Goal: Task Accomplishment & Management: Use online tool/utility

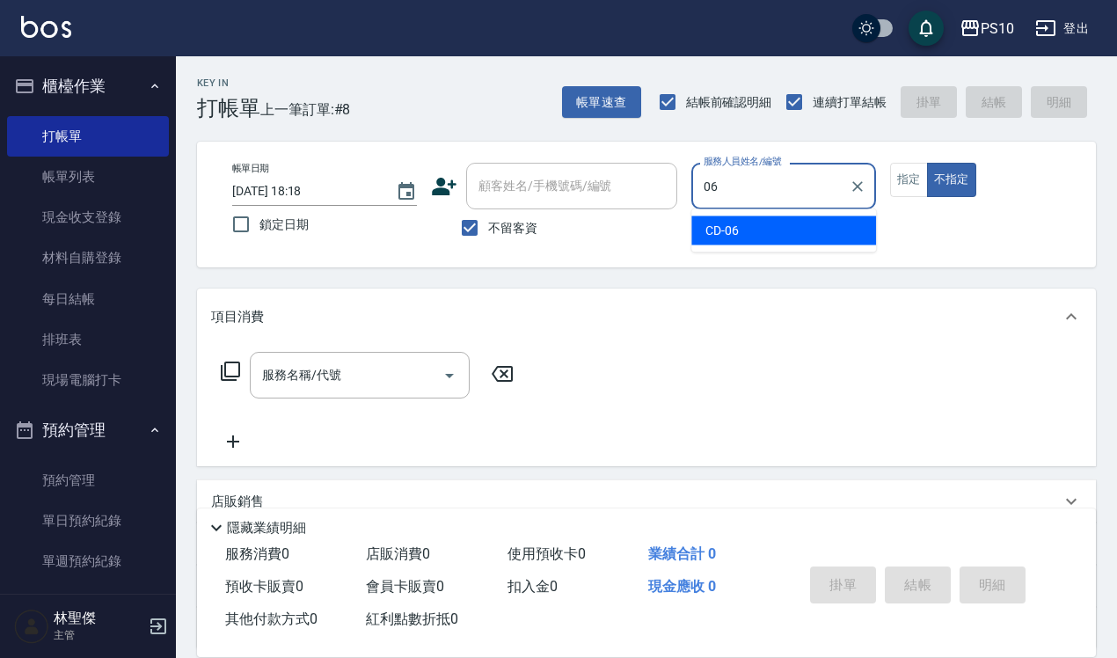
type input "CD-06"
type button "false"
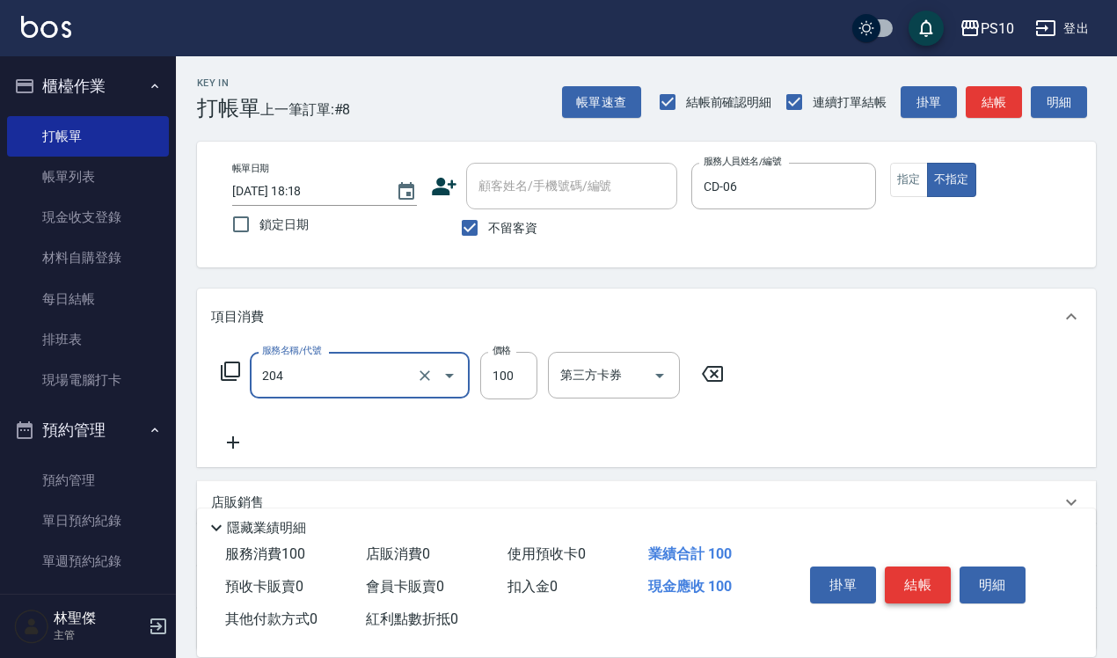
type input "剪瀏海(204)"
click at [911, 567] on button "結帳" at bounding box center [918, 584] width 66 height 37
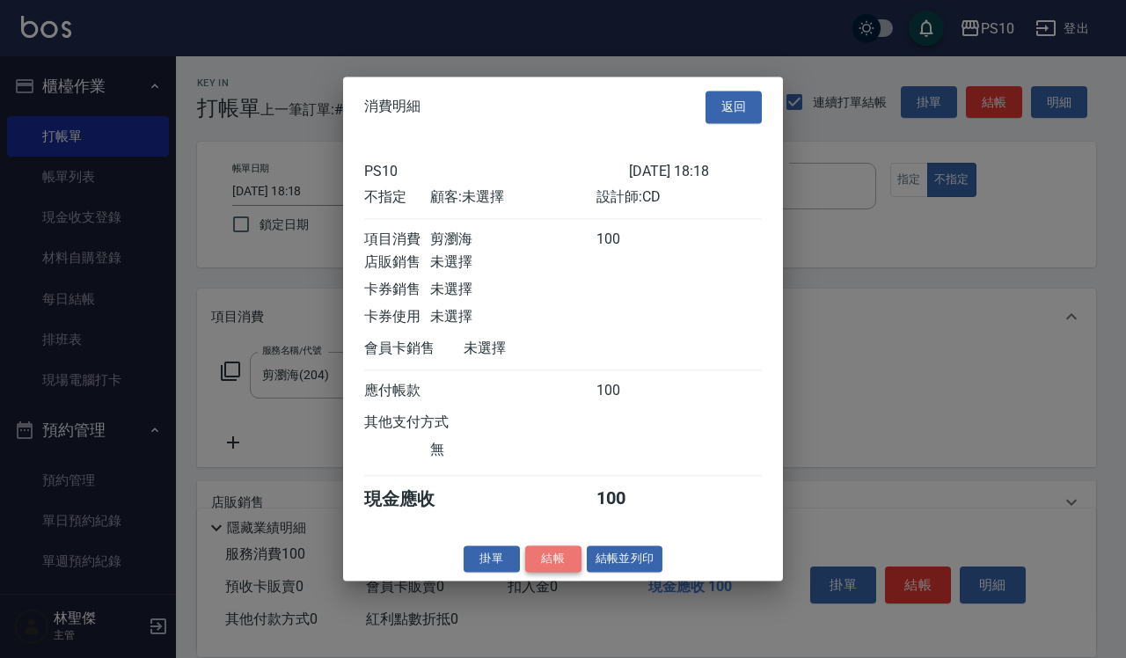
click at [547, 568] on button "結帳" at bounding box center [553, 558] width 56 height 27
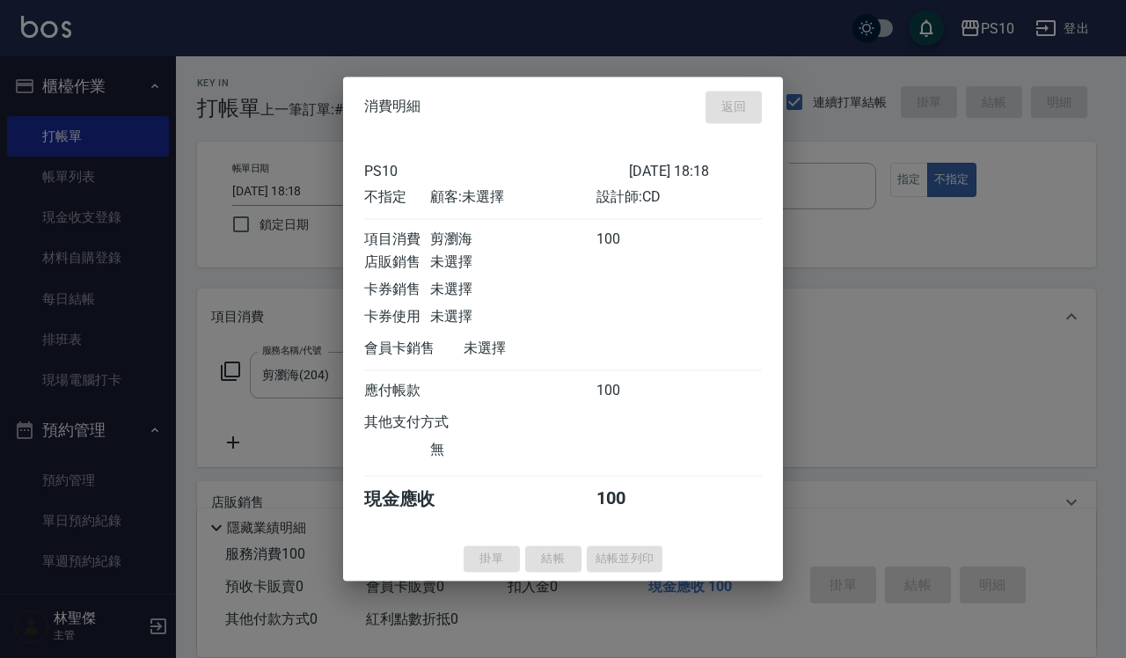
type input "[DATE] 20:48"
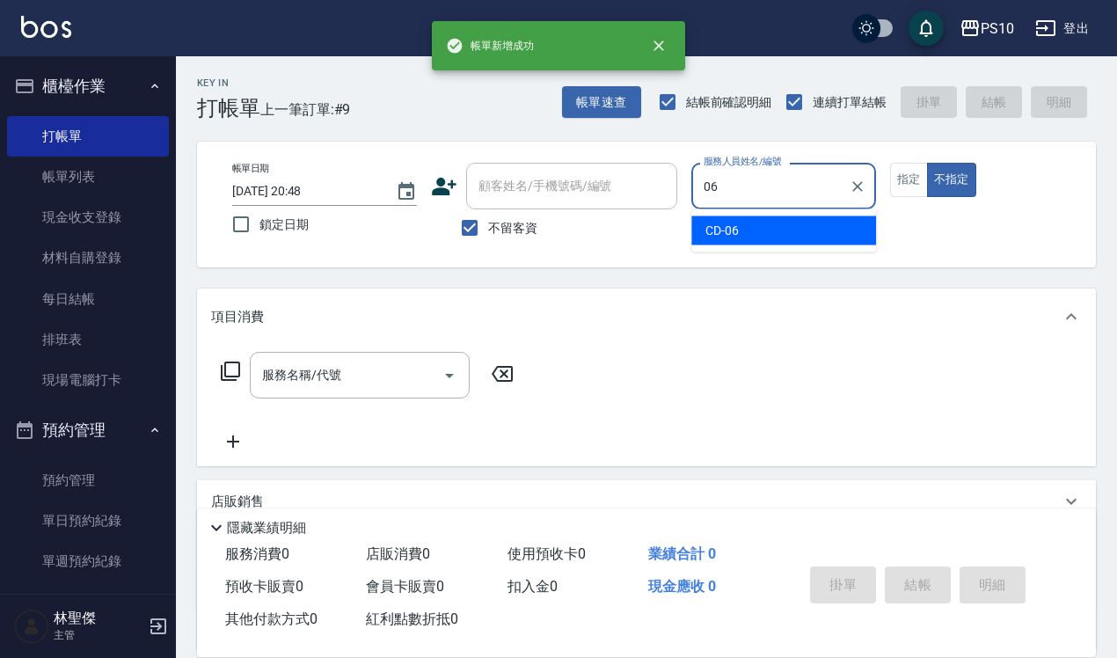
type input "CD-06"
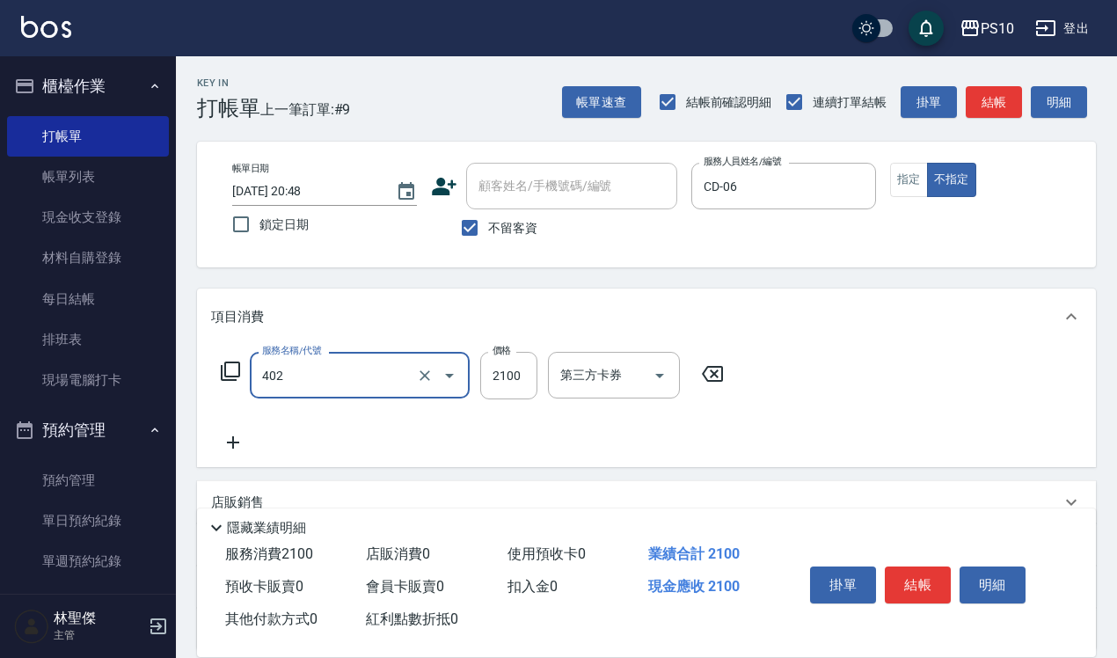
type input "染髮中髮(402)"
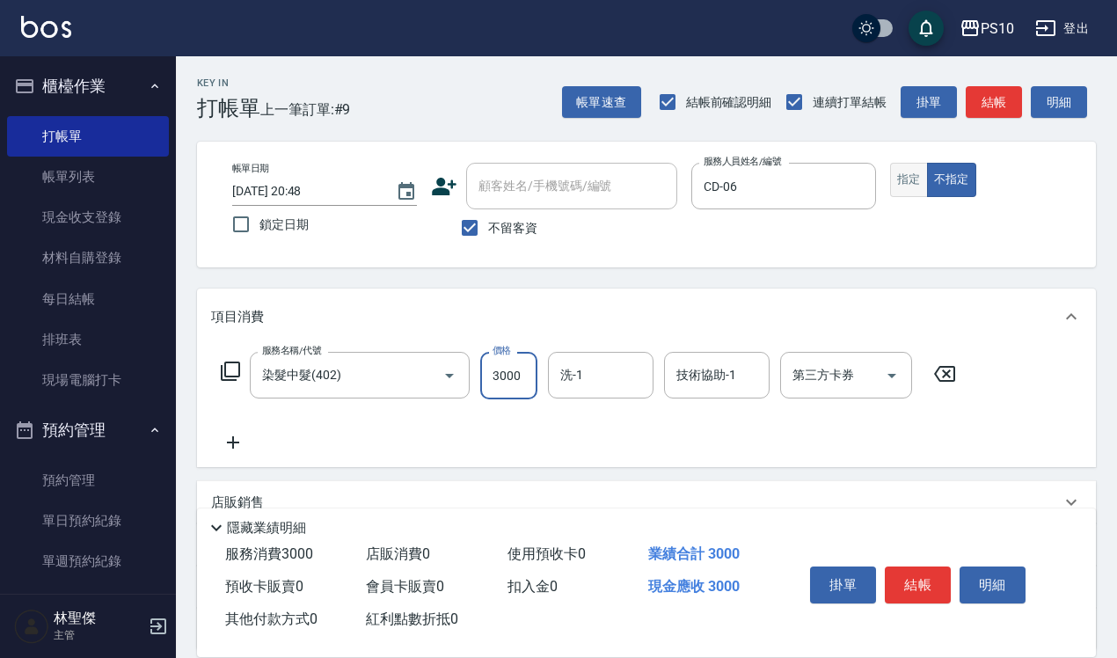
type input "3000"
click at [915, 179] on button "指定" at bounding box center [909, 180] width 38 height 34
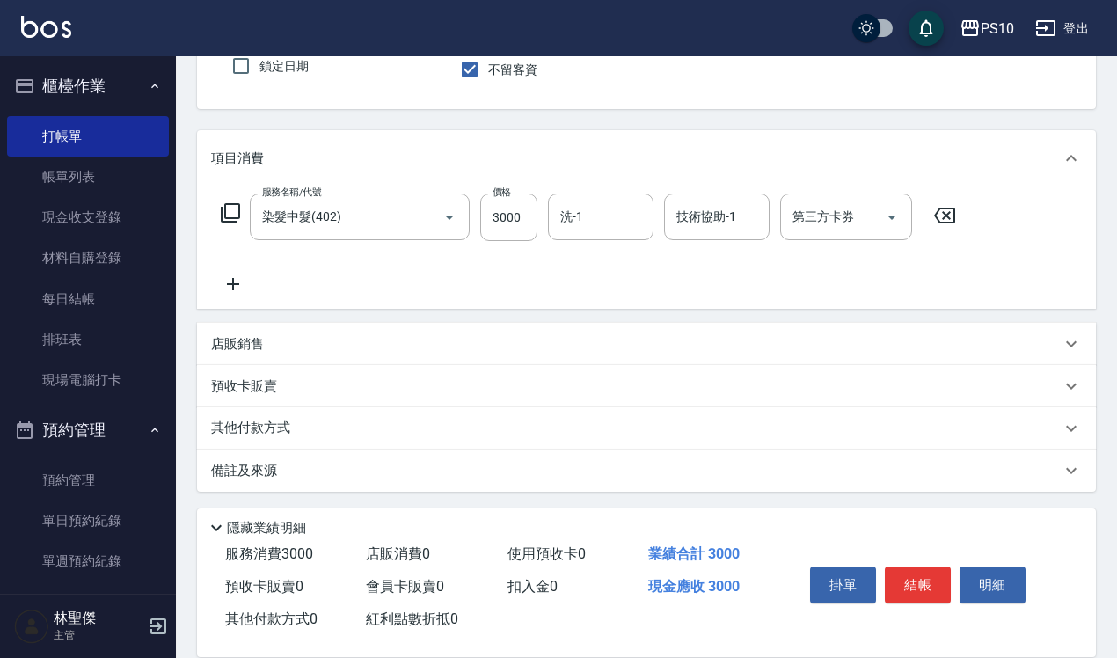
scroll to position [159, 0]
click at [290, 420] on p "其他付款方式" at bounding box center [255, 427] width 88 height 19
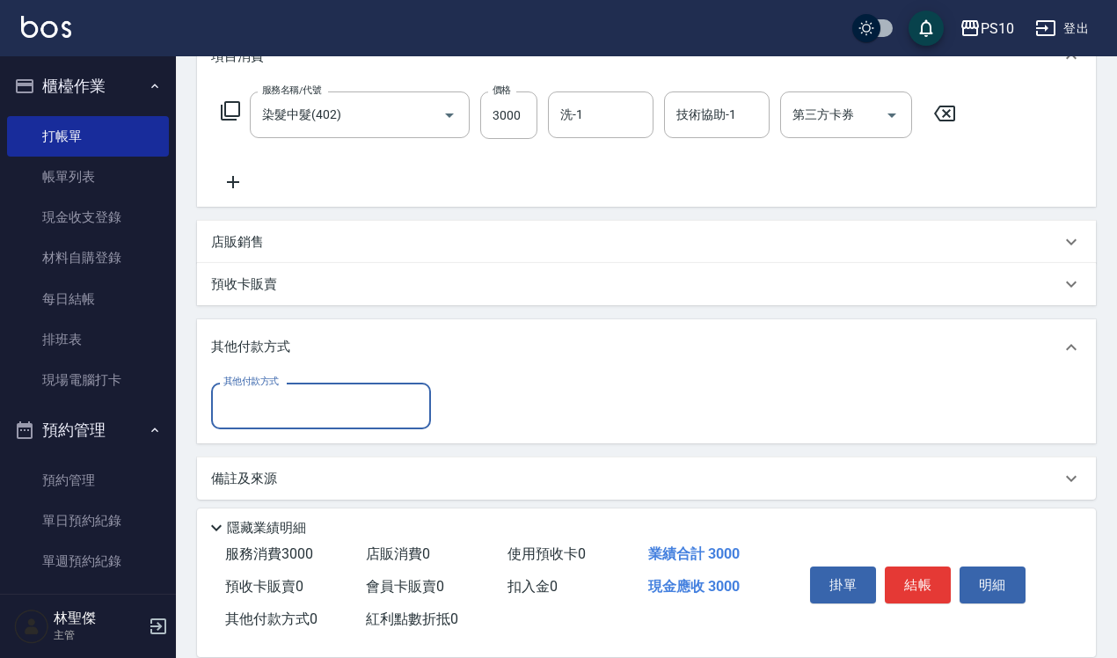
scroll to position [264, 0]
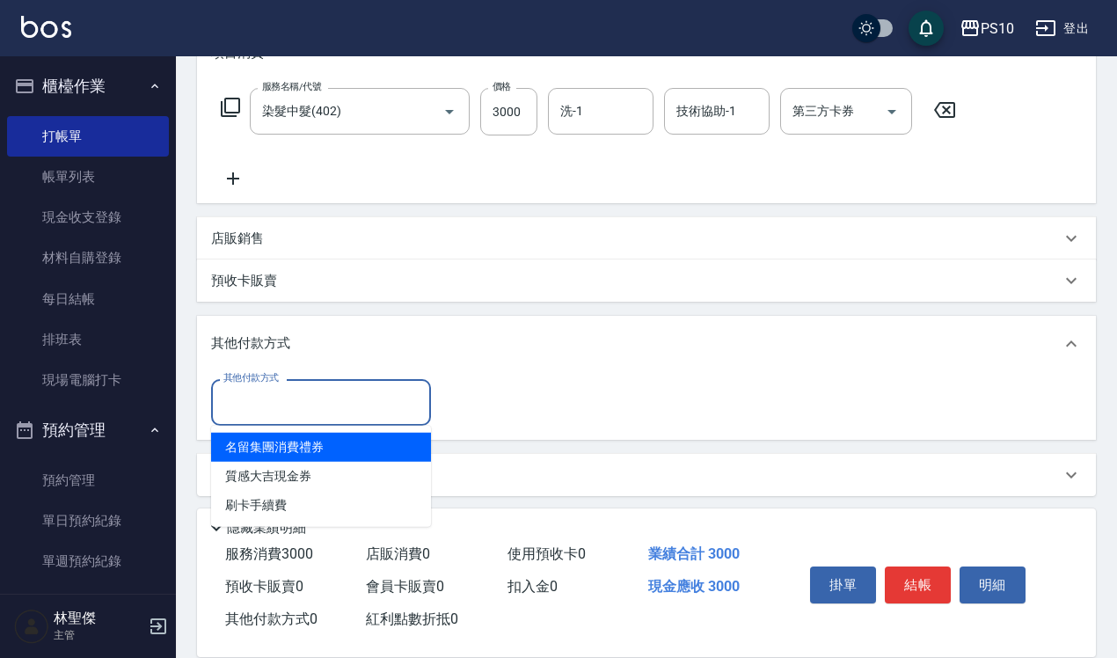
click at [302, 398] on input "其他付款方式" at bounding box center [321, 402] width 204 height 31
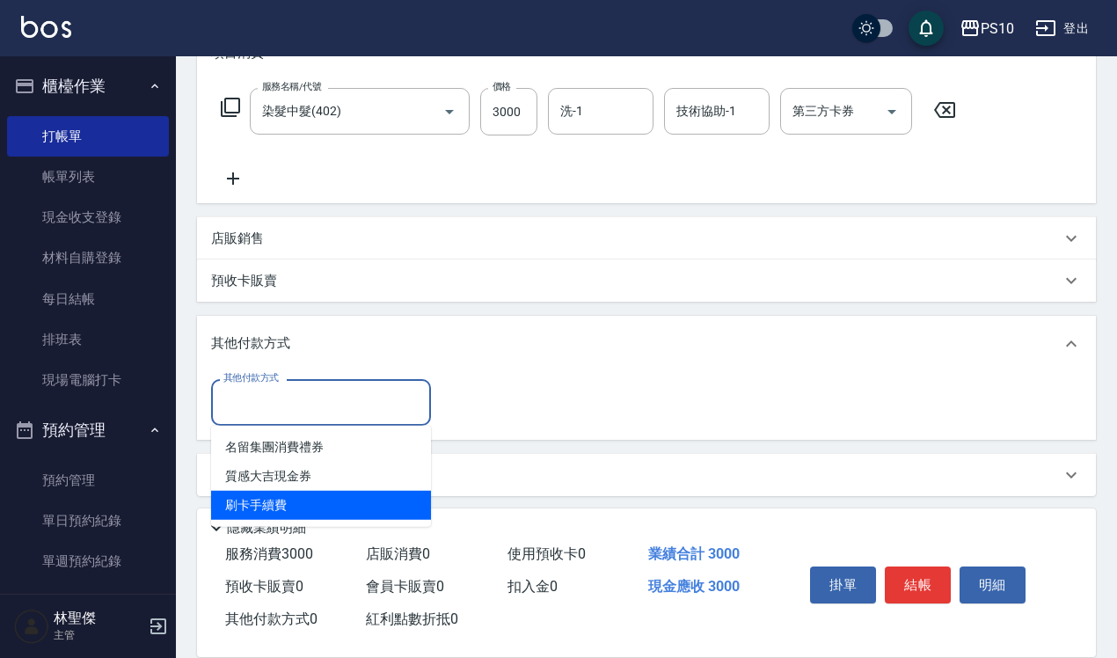
click at [301, 503] on span "刷卡手續費" at bounding box center [321, 505] width 220 height 29
type input "刷卡手續費"
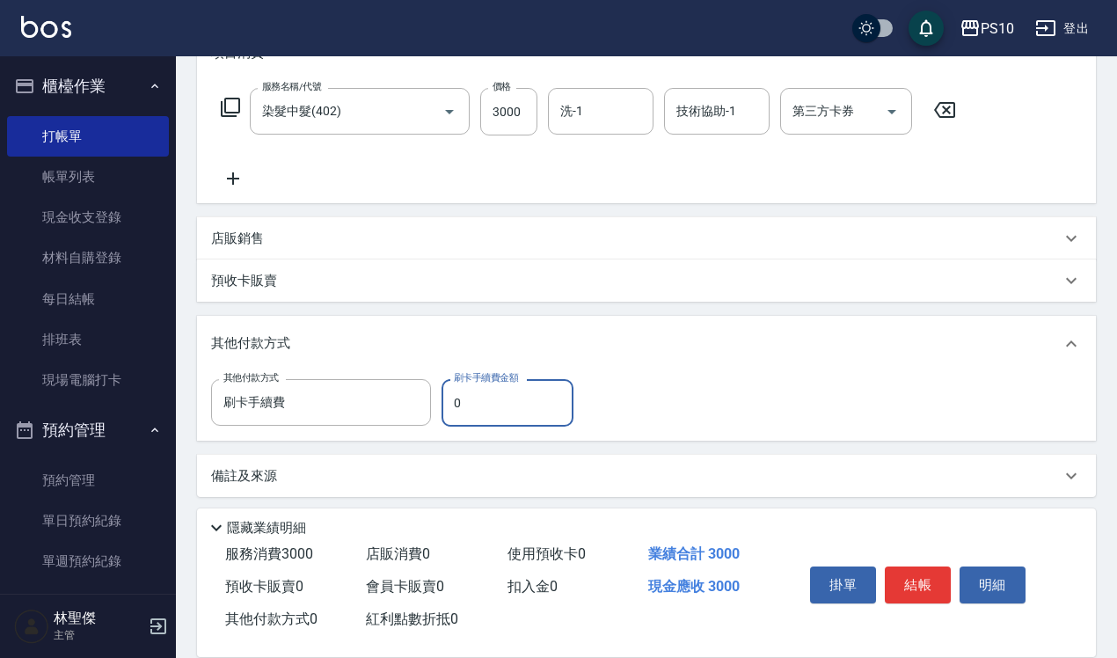
drag, startPoint x: 451, startPoint y: 414, endPoint x: 475, endPoint y: 410, distance: 24.2
click at [475, 410] on input "0" at bounding box center [508, 402] width 132 height 47
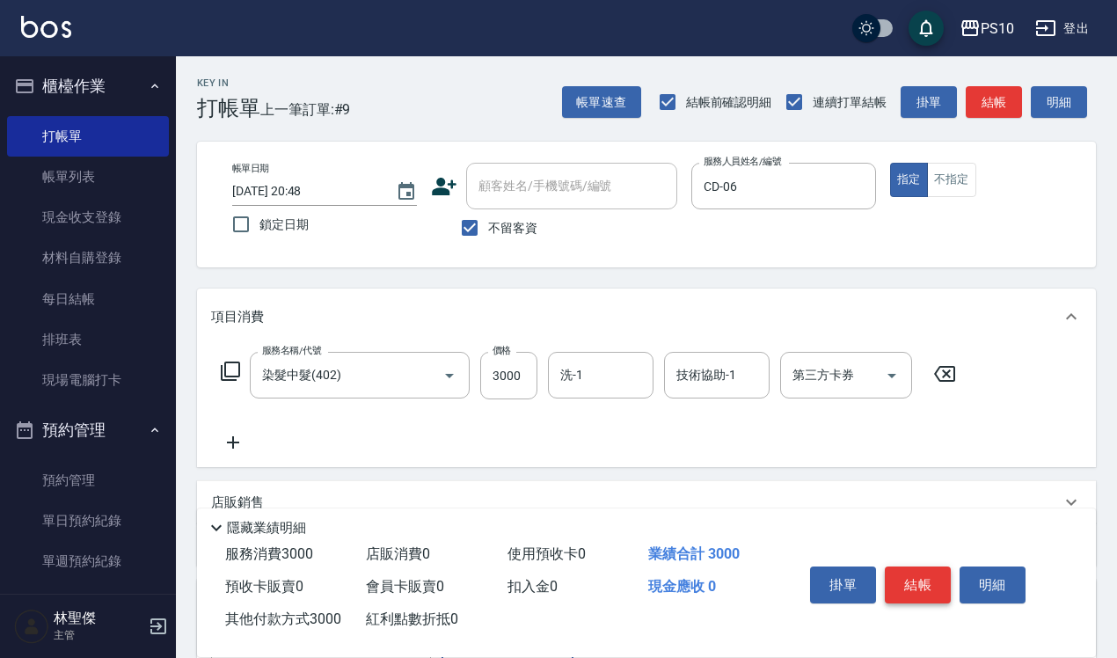
type input "3000"
click at [925, 589] on button "結帳" at bounding box center [918, 584] width 66 height 37
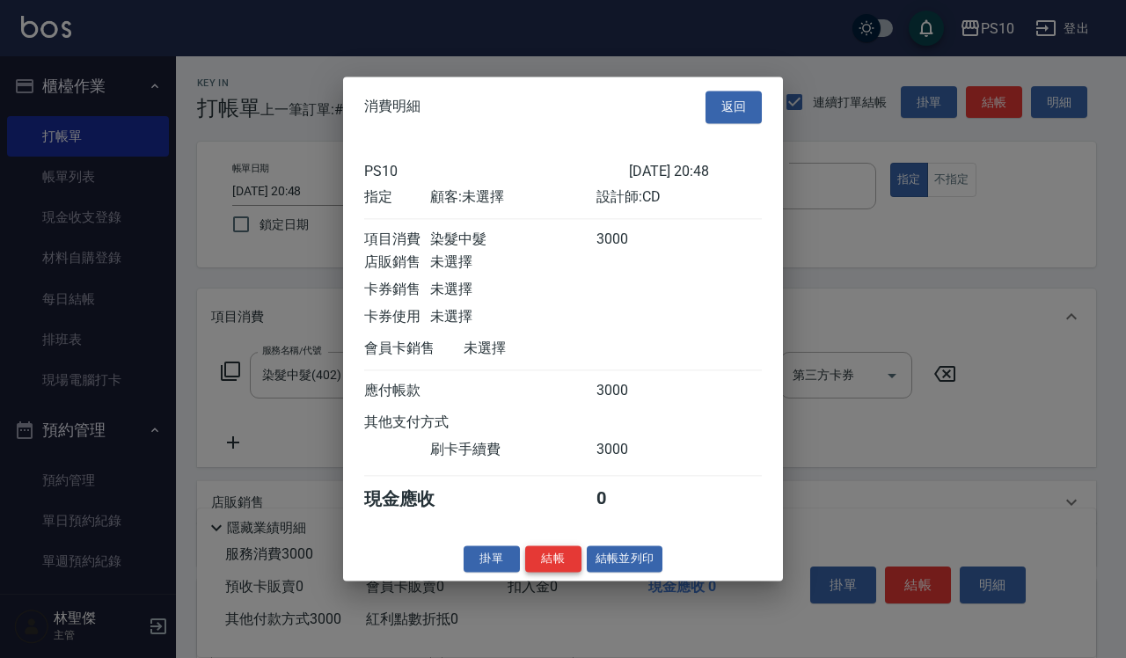
click at [550, 564] on button "結帳" at bounding box center [553, 558] width 56 height 27
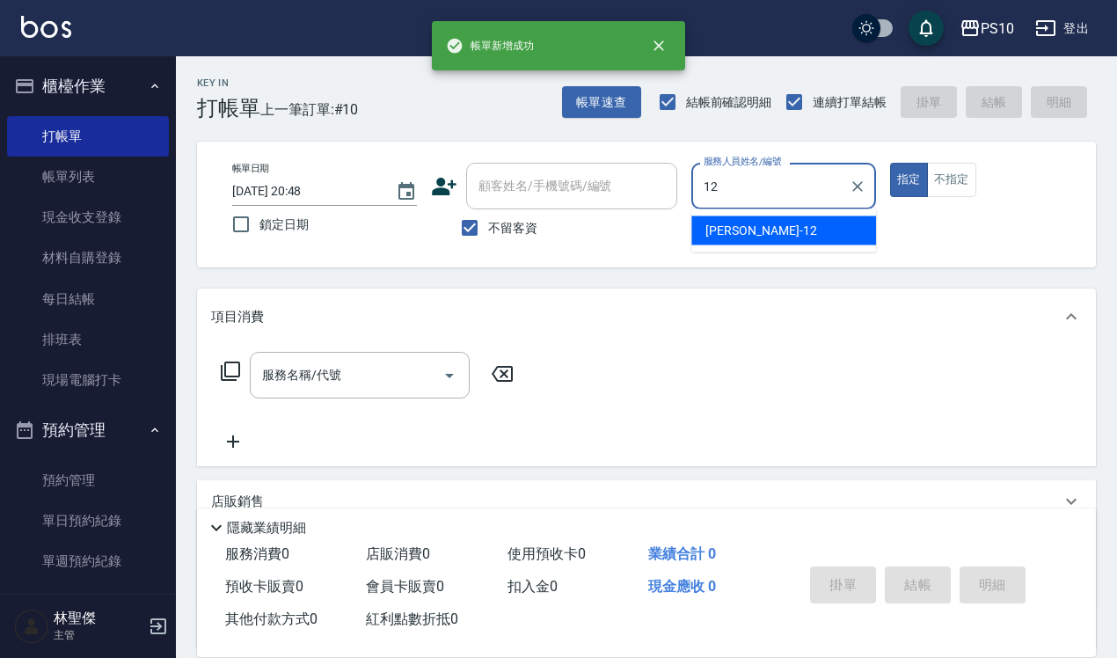
type input "[PERSON_NAME]-12"
type button "true"
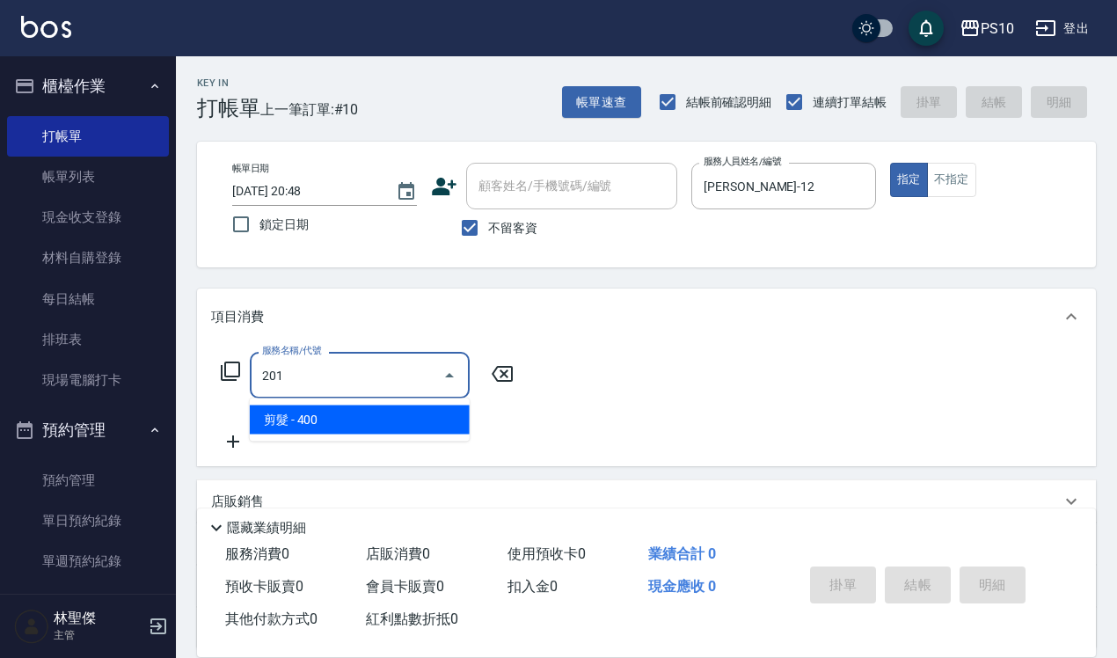
type input "剪髮(201)"
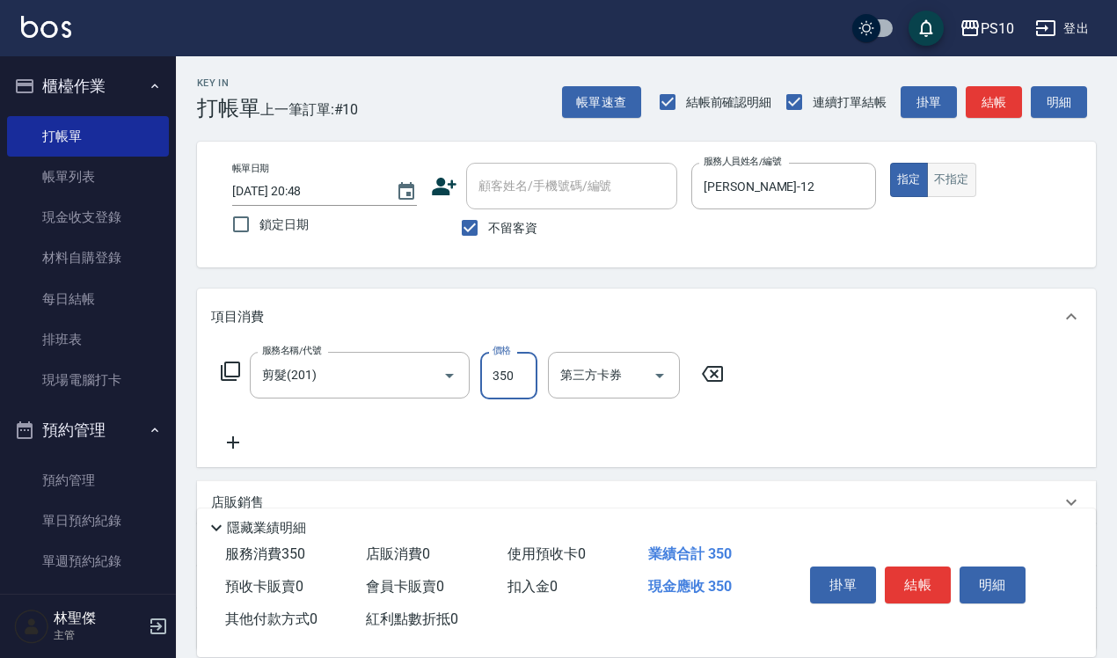
type input "350"
click at [948, 186] on button "不指定" at bounding box center [951, 180] width 49 height 34
click at [915, 581] on button "結帳" at bounding box center [918, 584] width 66 height 37
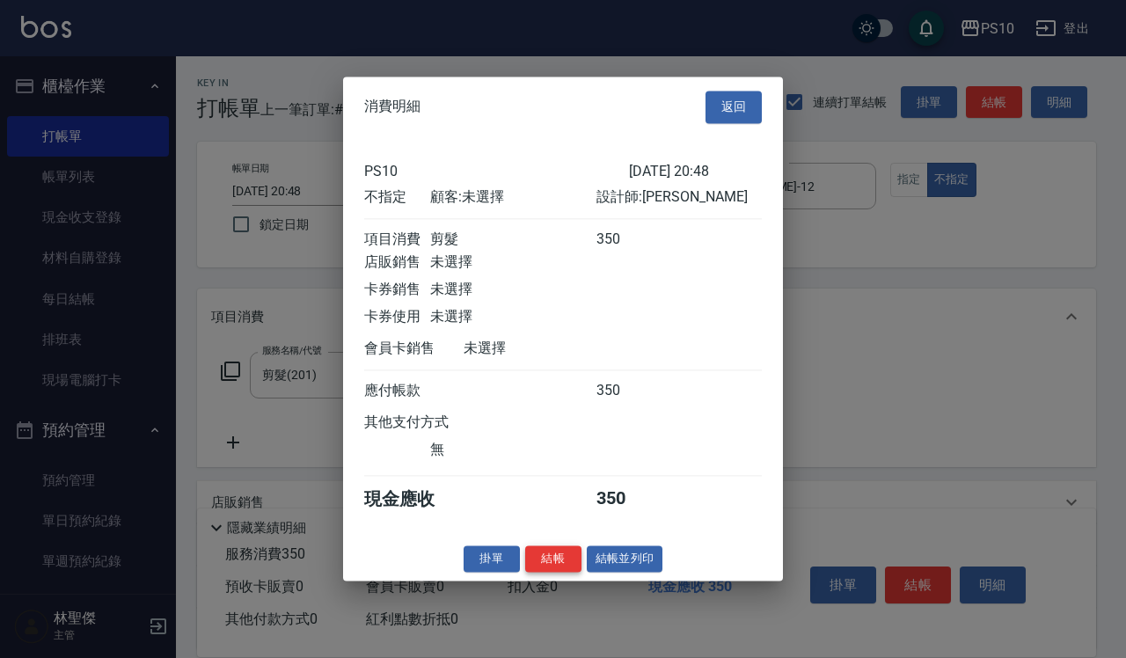
click at [560, 572] on button "結帳" at bounding box center [553, 558] width 56 height 27
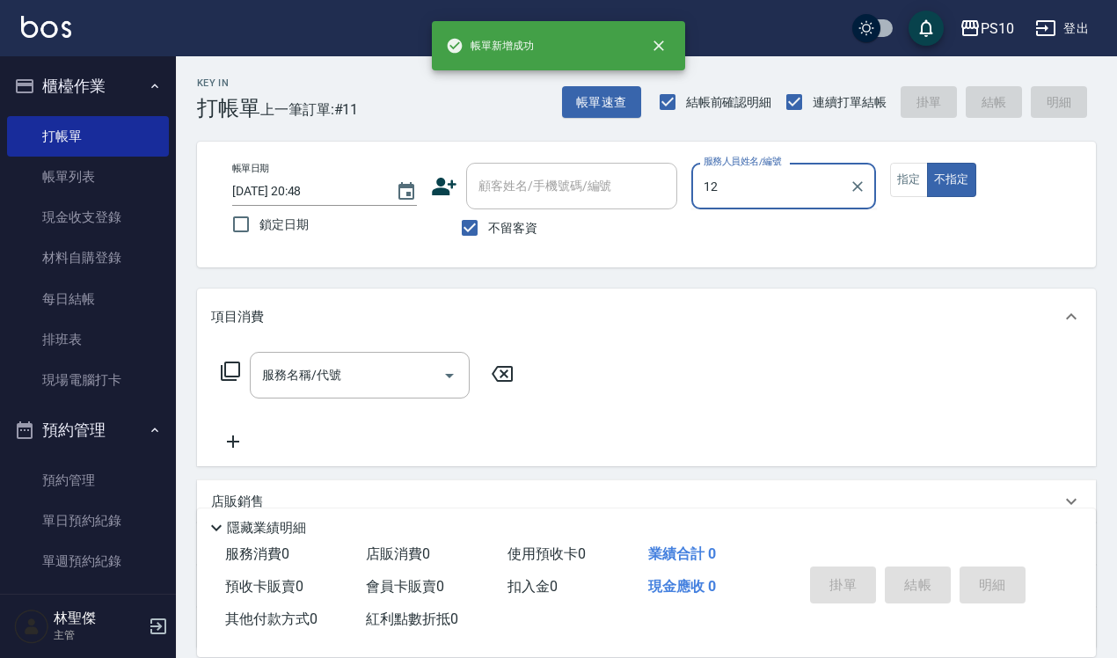
type input "[PERSON_NAME]-12"
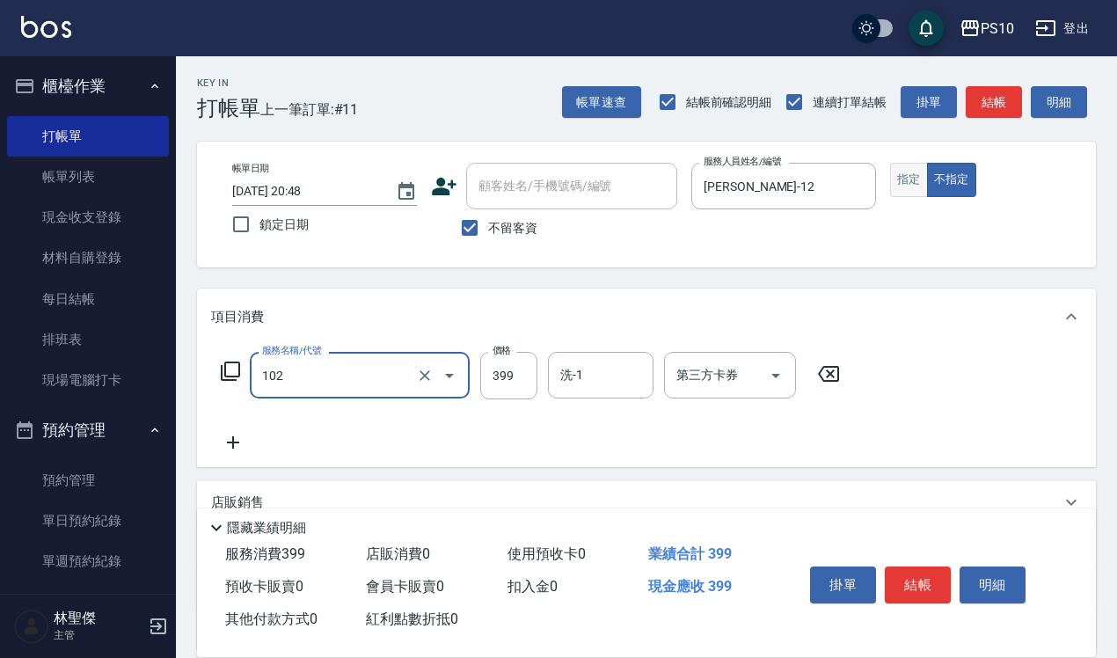
type input "SPA洗髮399(102)"
click at [894, 183] on button "指定" at bounding box center [909, 180] width 38 height 34
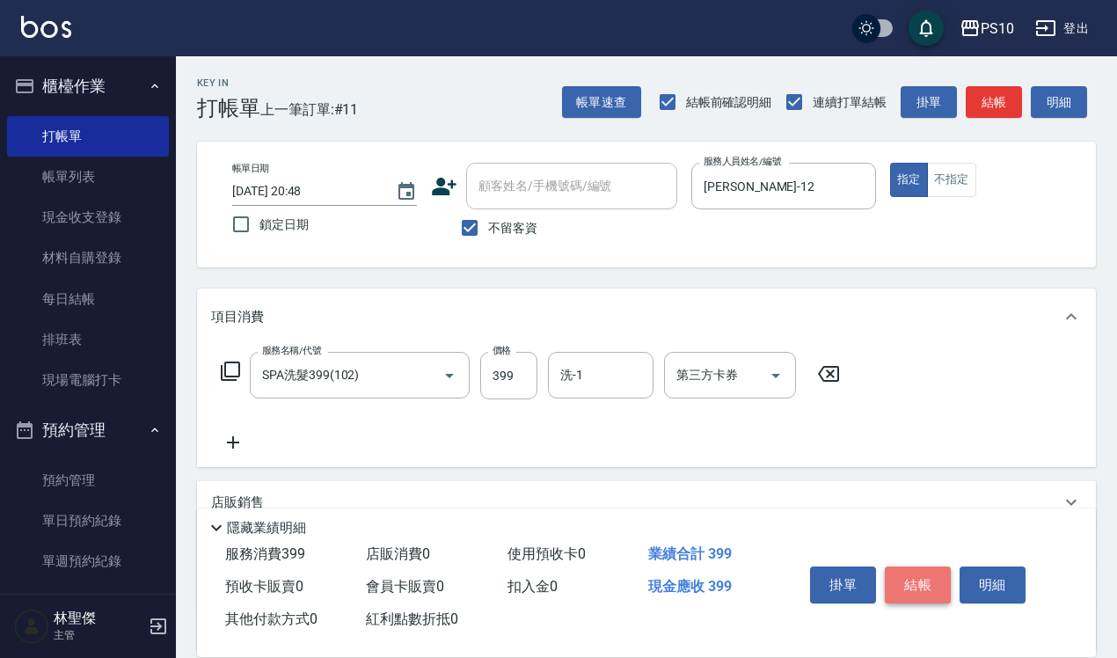
click at [924, 590] on button "結帳" at bounding box center [918, 584] width 66 height 37
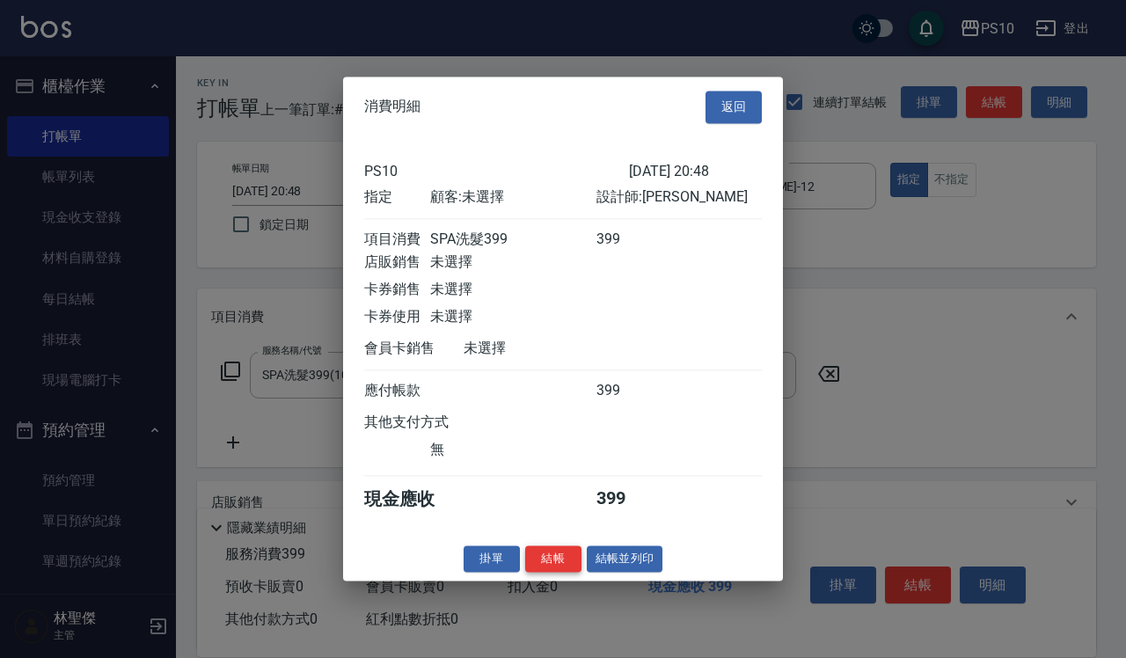
click at [544, 570] on button "結帳" at bounding box center [553, 558] width 56 height 27
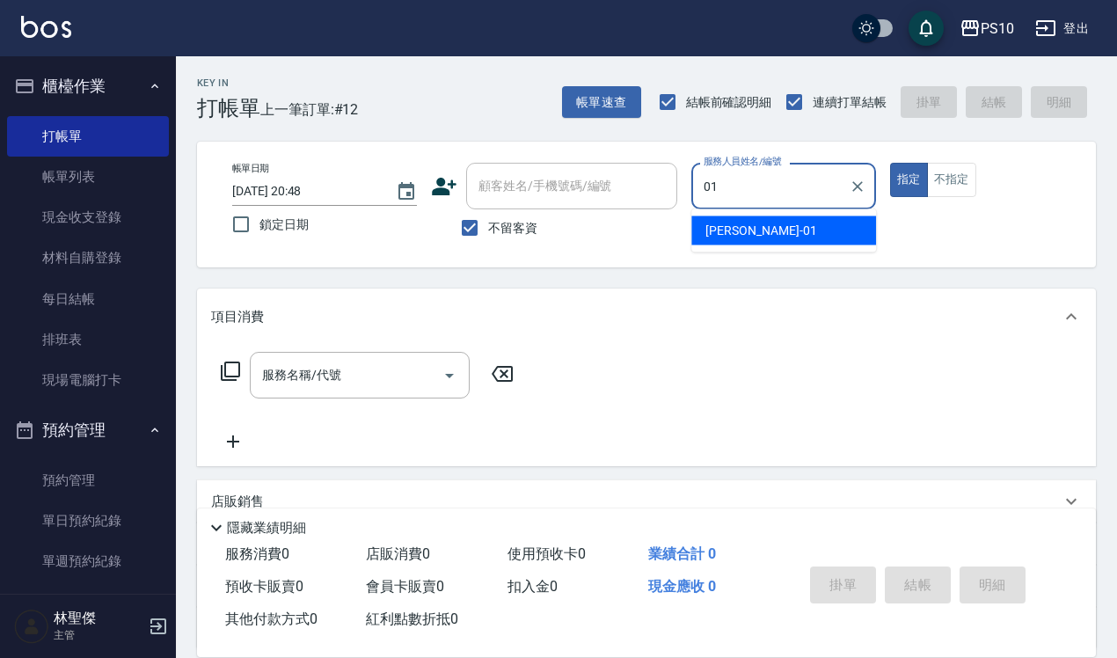
type input "[PERSON_NAME]-01"
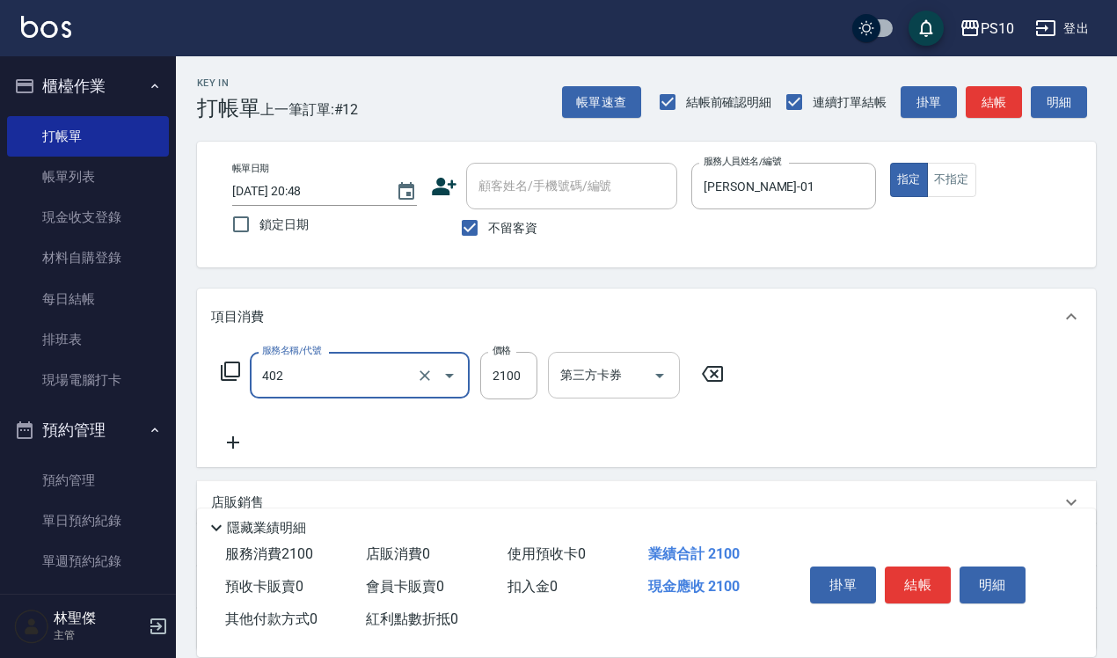
type input "染髮中髮(402)"
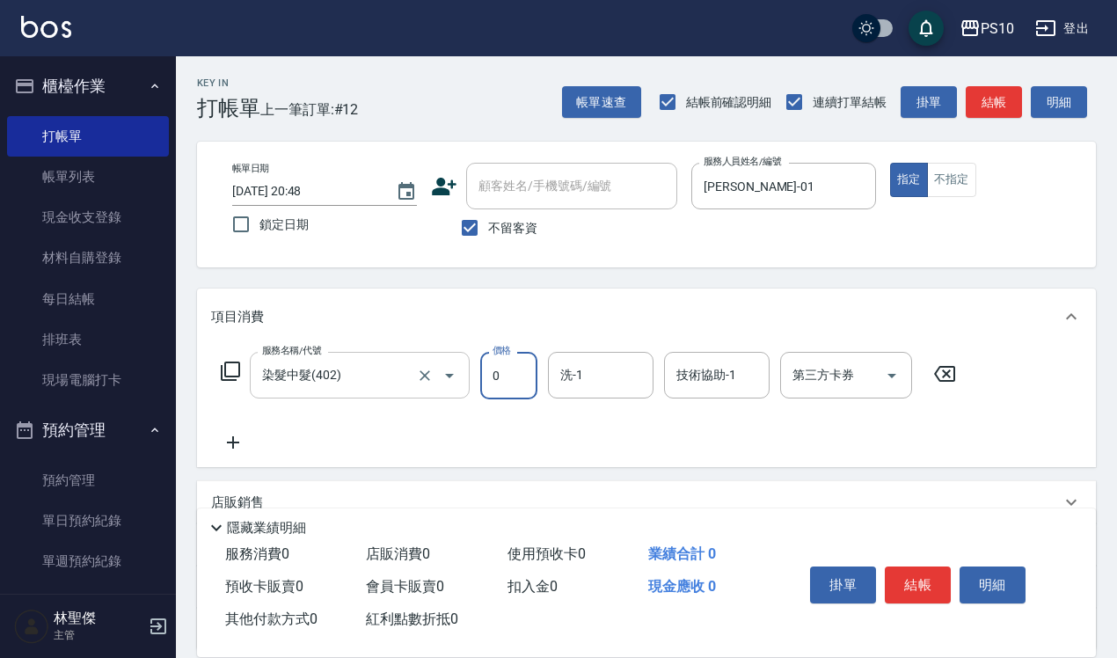
type input "0"
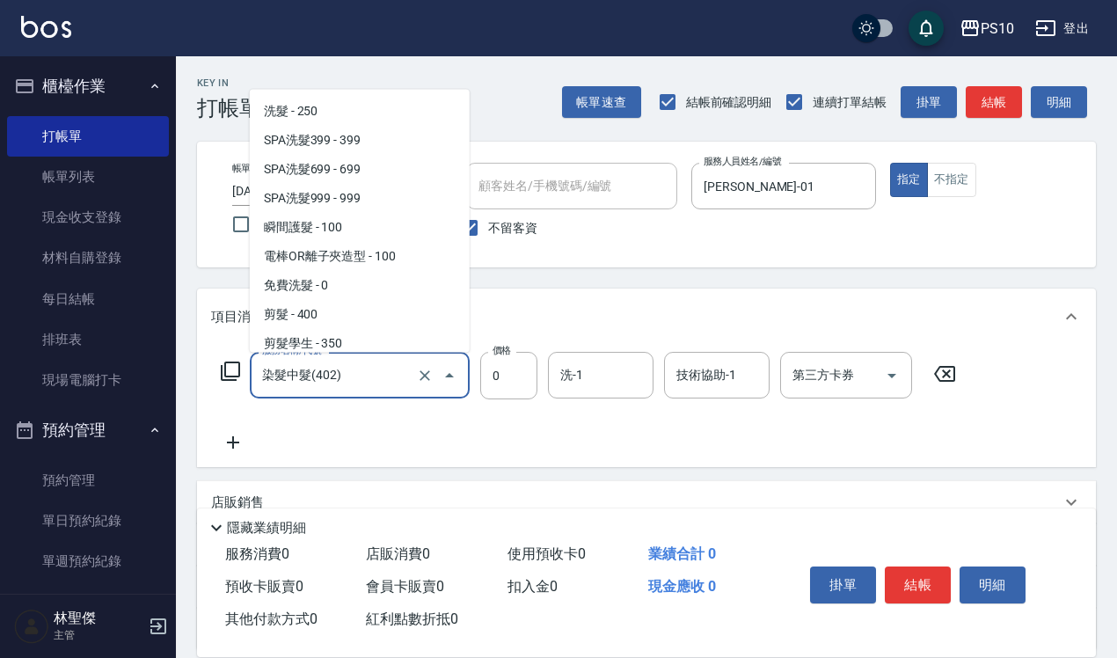
click at [336, 363] on input "染髮中髮(402)" at bounding box center [335, 375] width 155 height 31
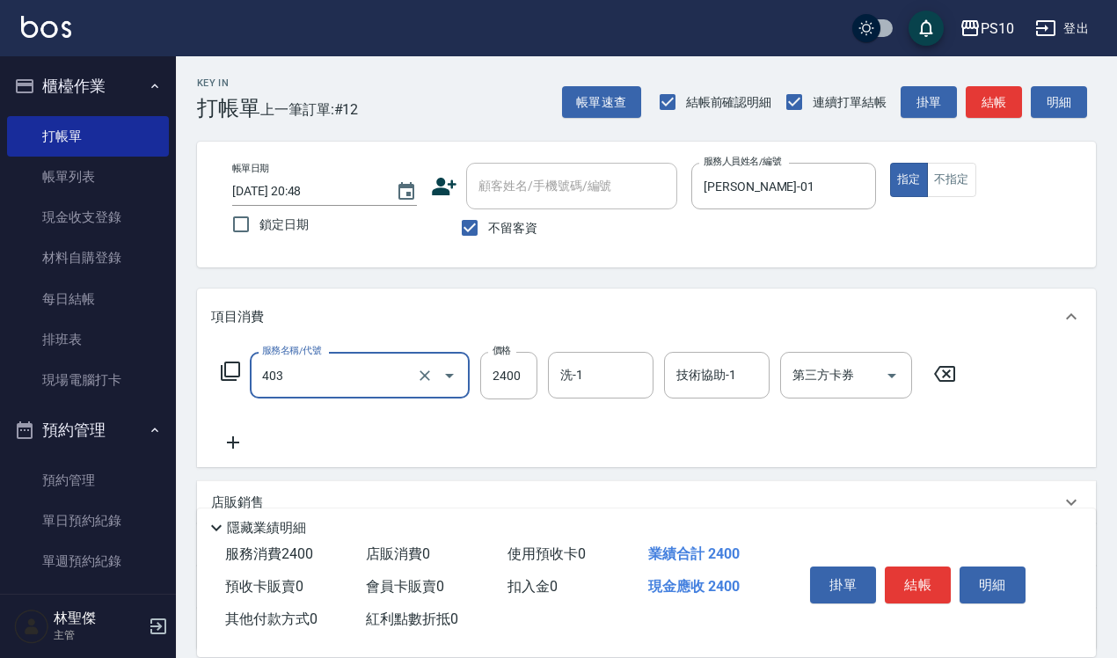
type input "染髮長髮(403)"
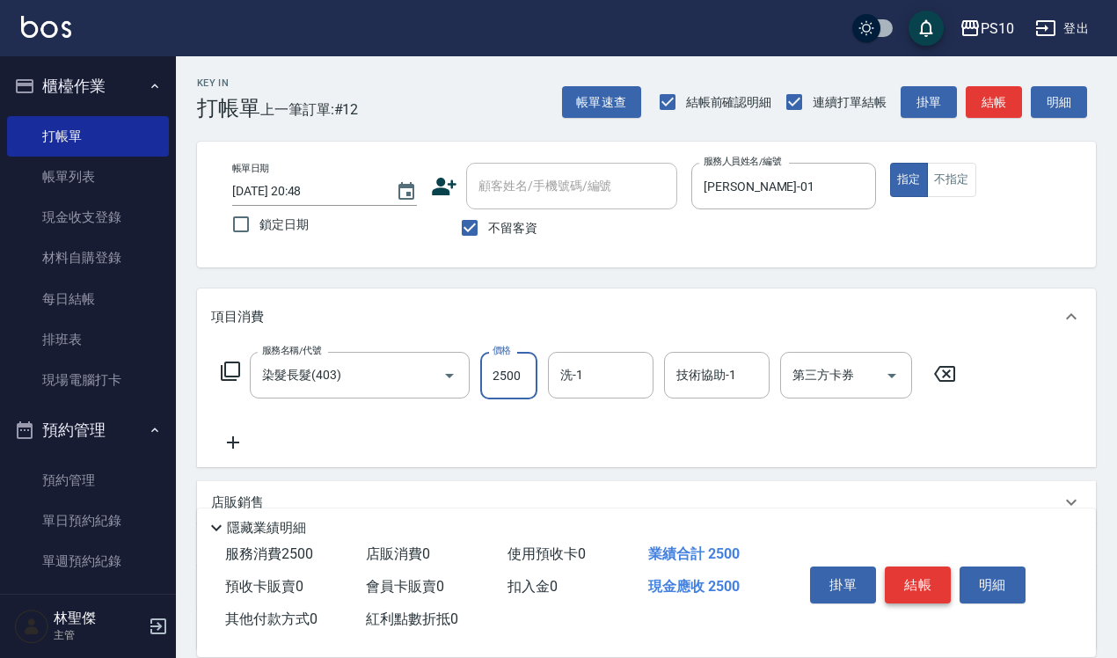
type input "2500"
click at [924, 573] on button "結帳" at bounding box center [918, 584] width 66 height 37
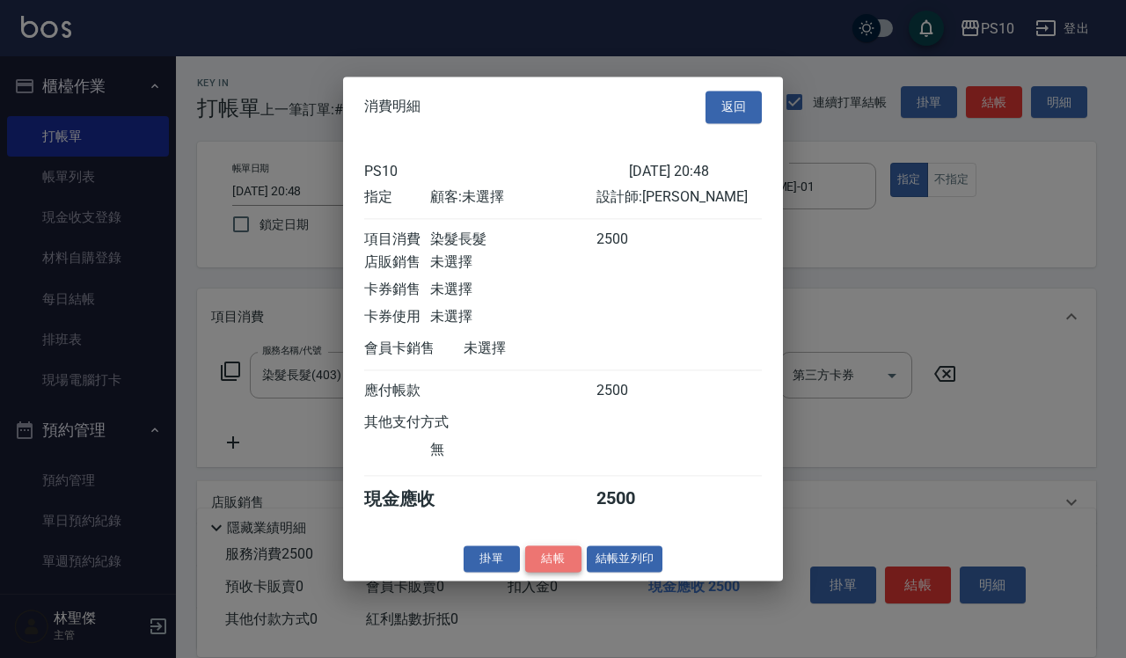
click at [558, 572] on button "結帳" at bounding box center [553, 558] width 56 height 27
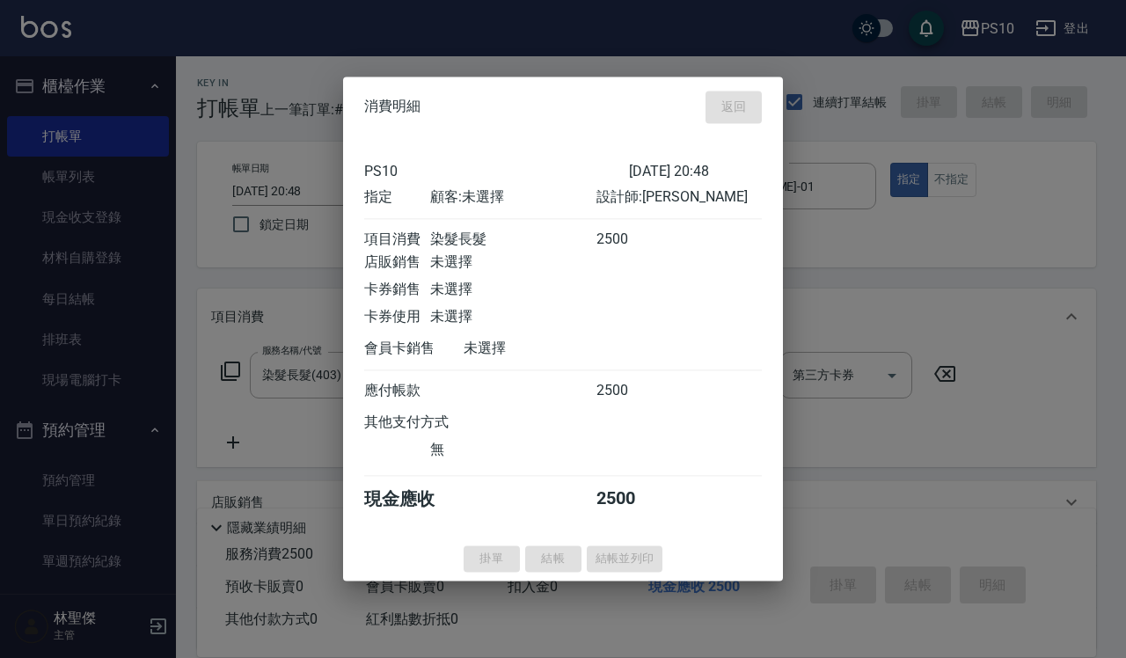
type input "[DATE] 21:03"
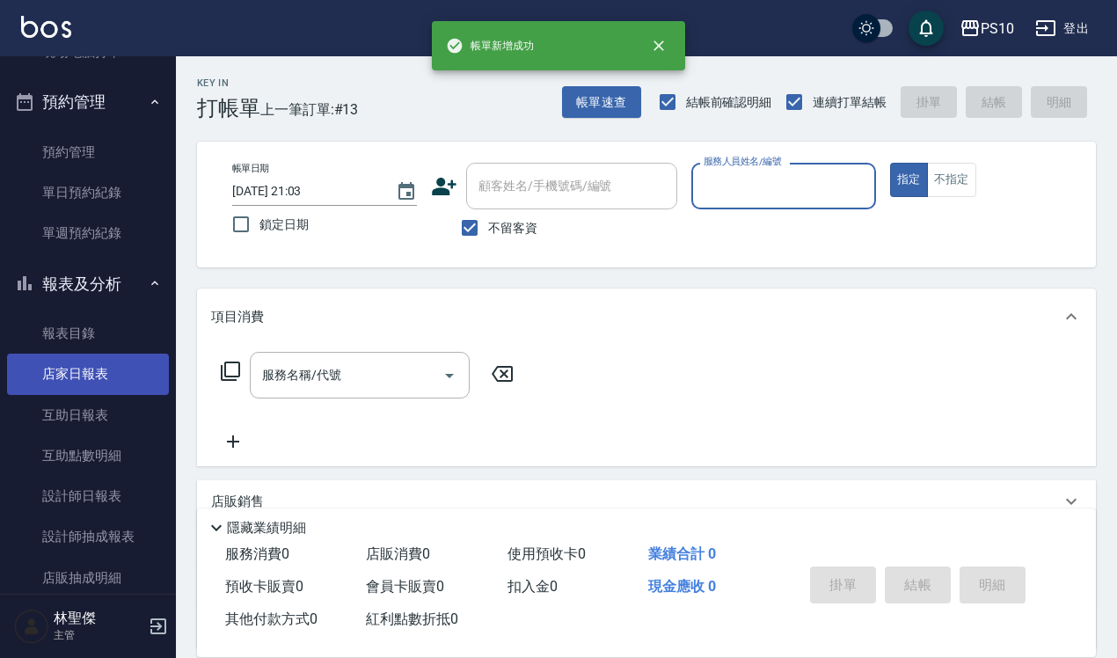
scroll to position [330, 0]
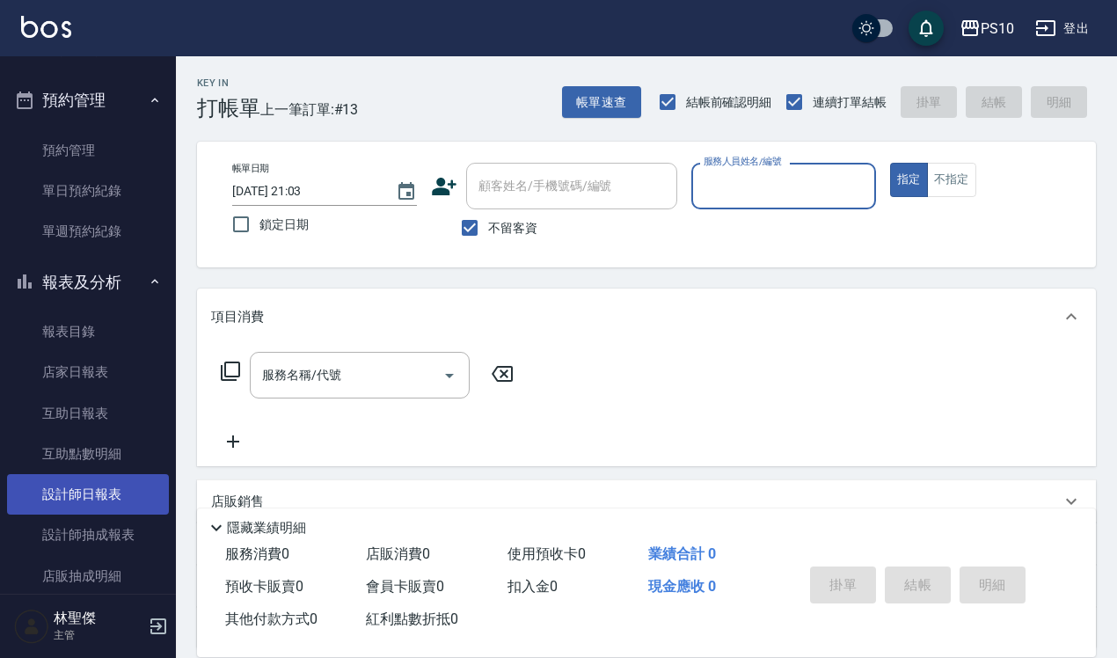
click at [97, 488] on link "設計師日報表" at bounding box center [88, 494] width 162 height 40
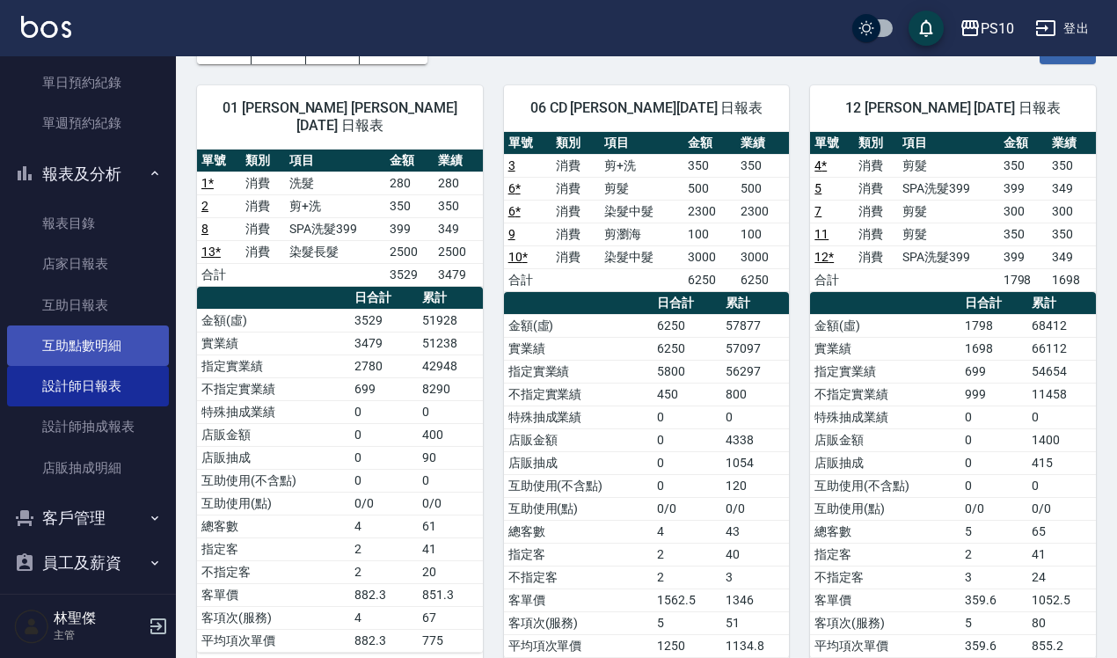
scroll to position [440, 0]
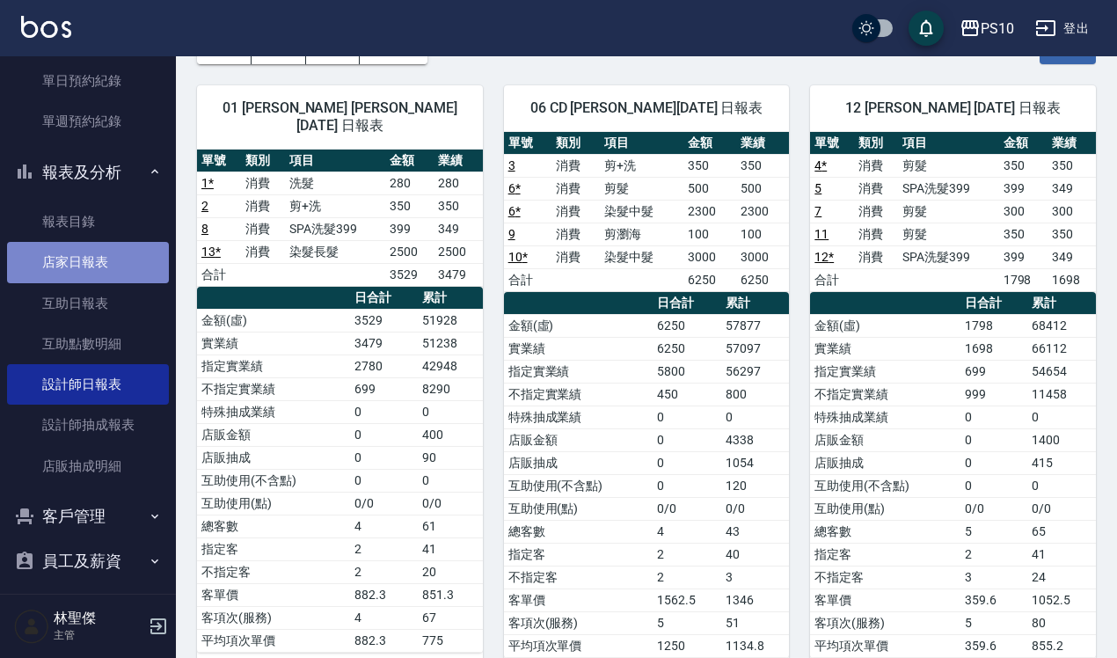
click at [99, 260] on link "店家日報表" at bounding box center [88, 262] width 162 height 40
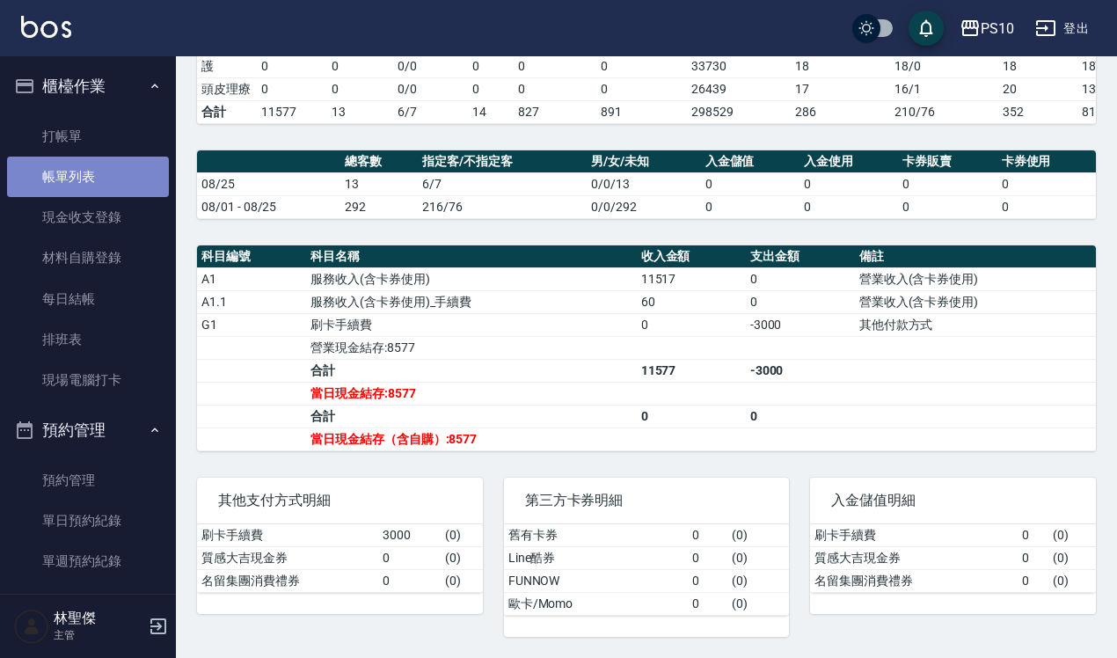
click at [117, 170] on link "帳單列表" at bounding box center [88, 177] width 162 height 40
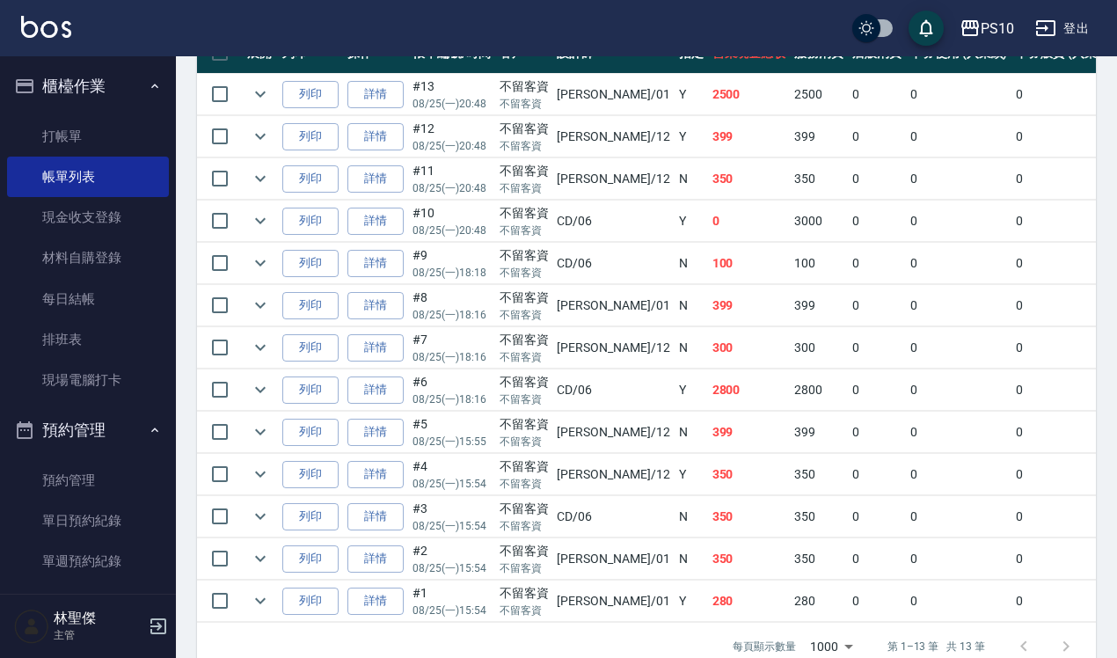
scroll to position [550, 0]
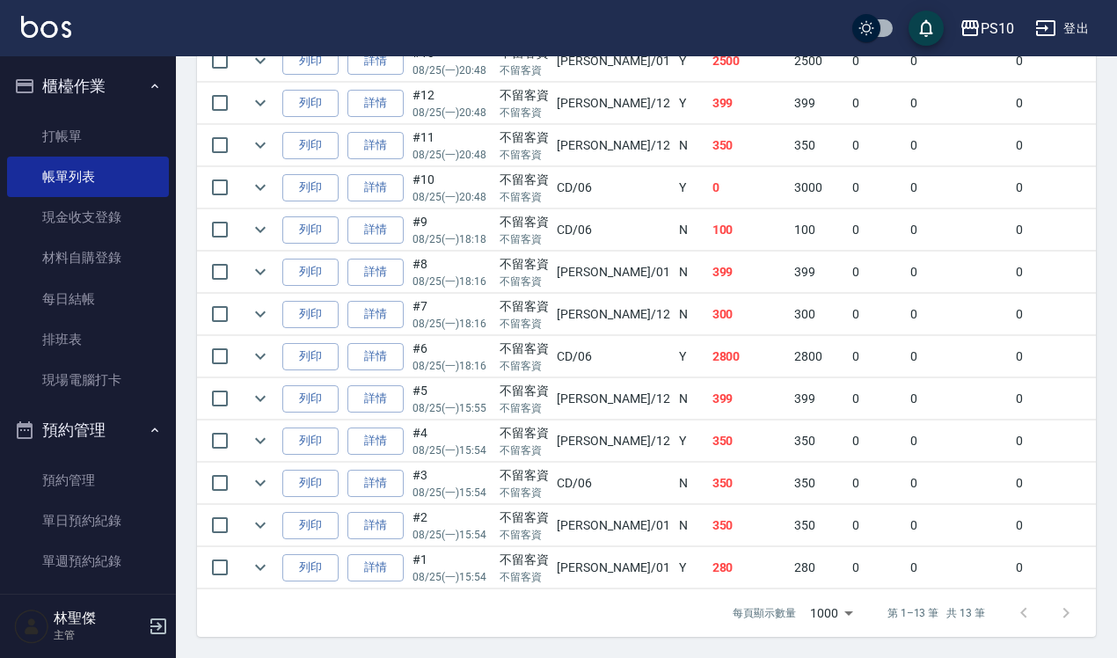
click at [383, 359] on link "詳情" at bounding box center [375, 356] width 56 height 27
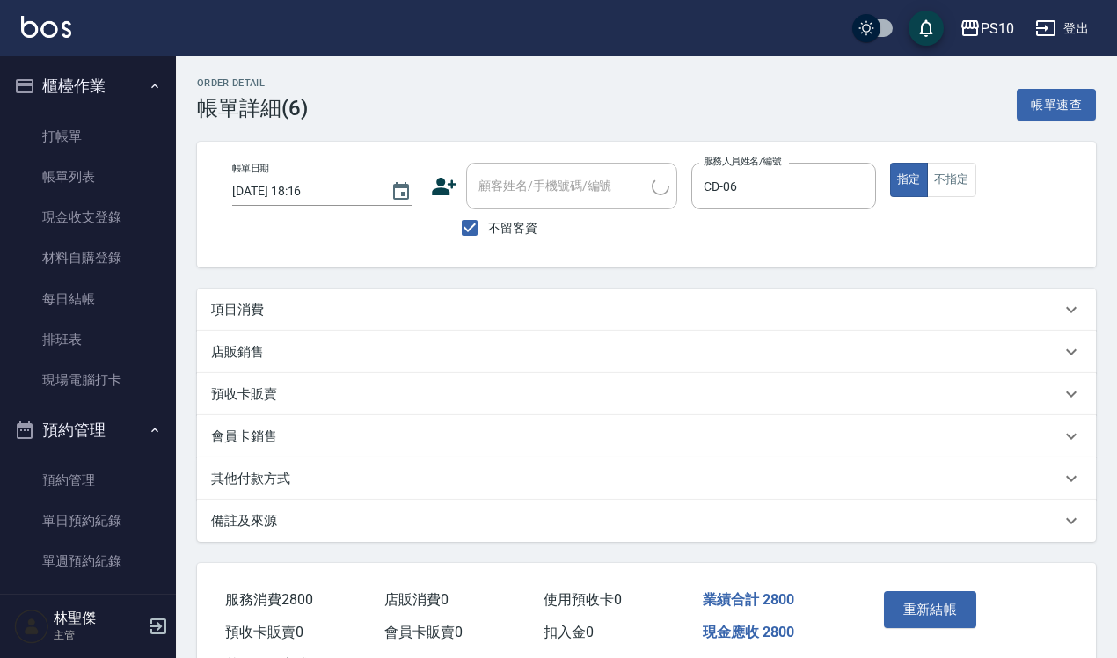
type input "[DATE] 18:16"
checkbox input "true"
type input "CD-06"
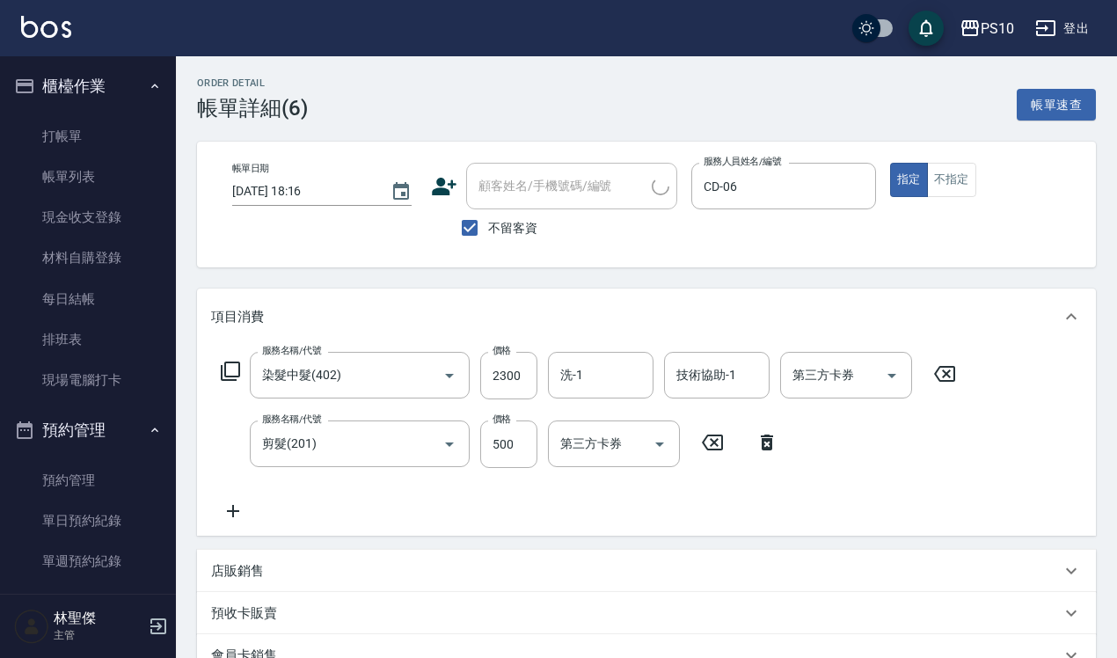
type input "染髮中髮(402)"
type input "剪髮(201)"
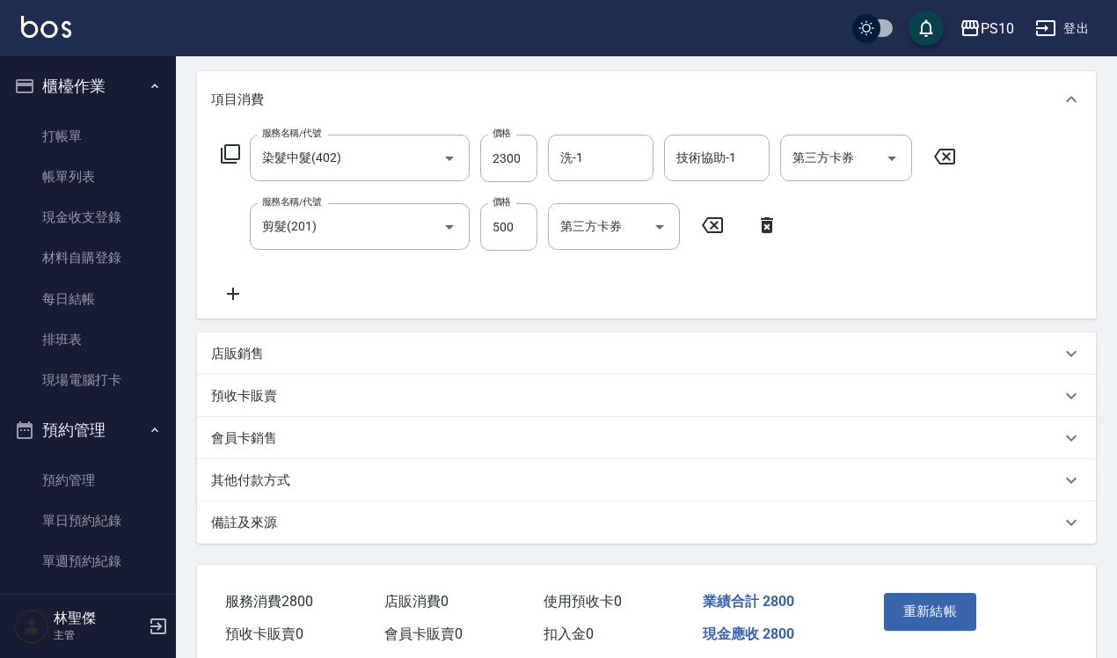
scroll to position [220, 0]
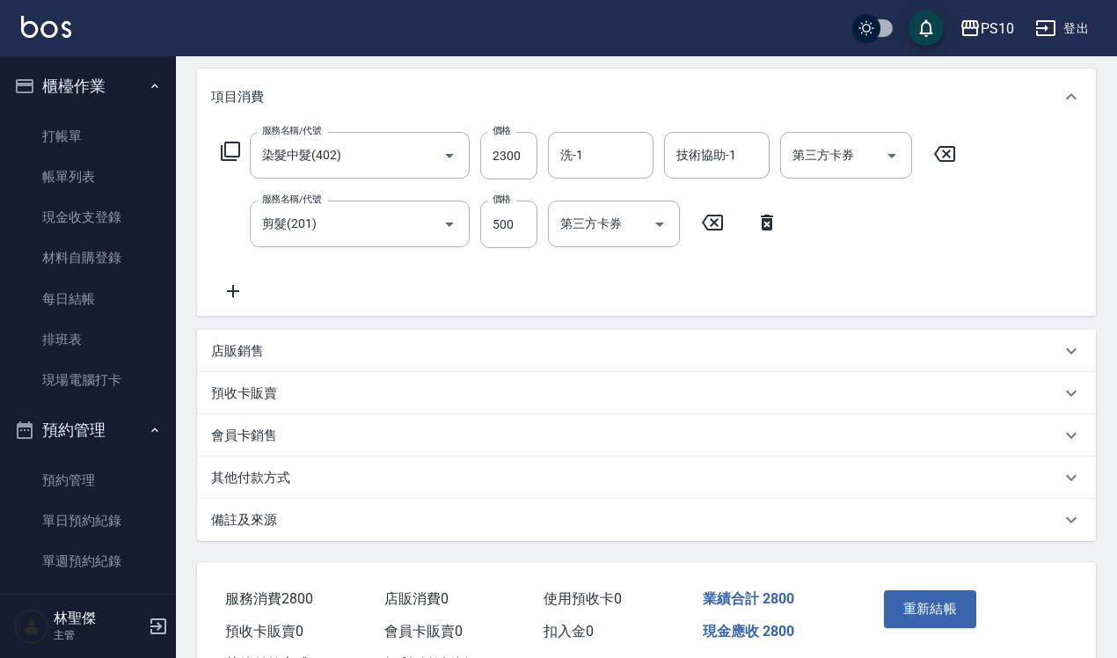
click at [353, 471] on div "其他付款方式" at bounding box center [636, 478] width 850 height 18
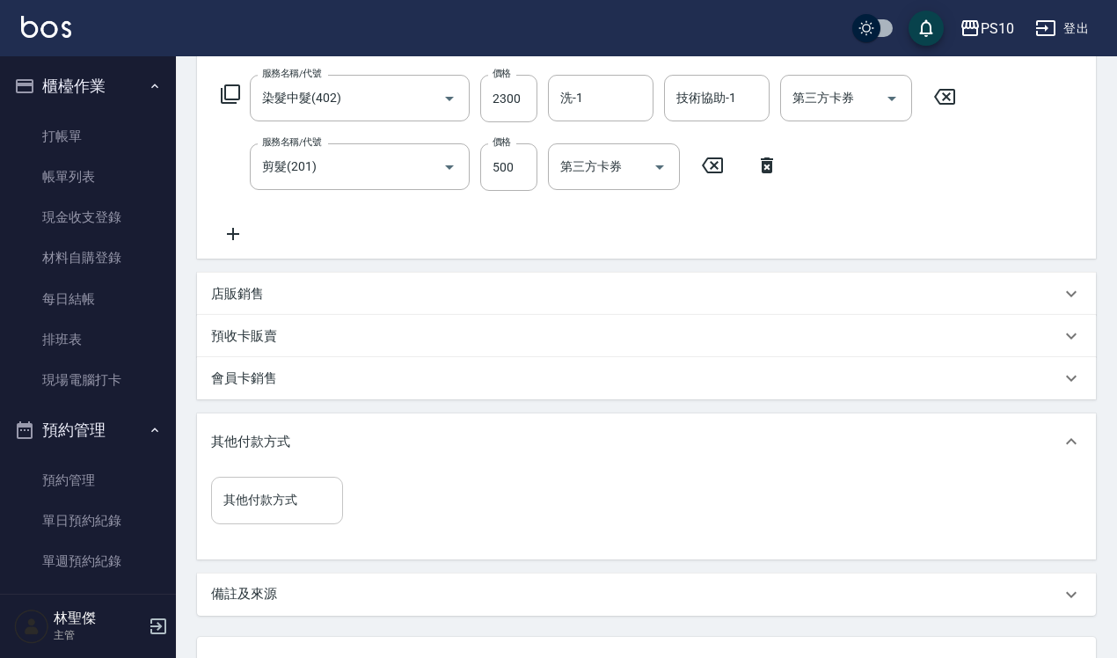
scroll to position [330, 0]
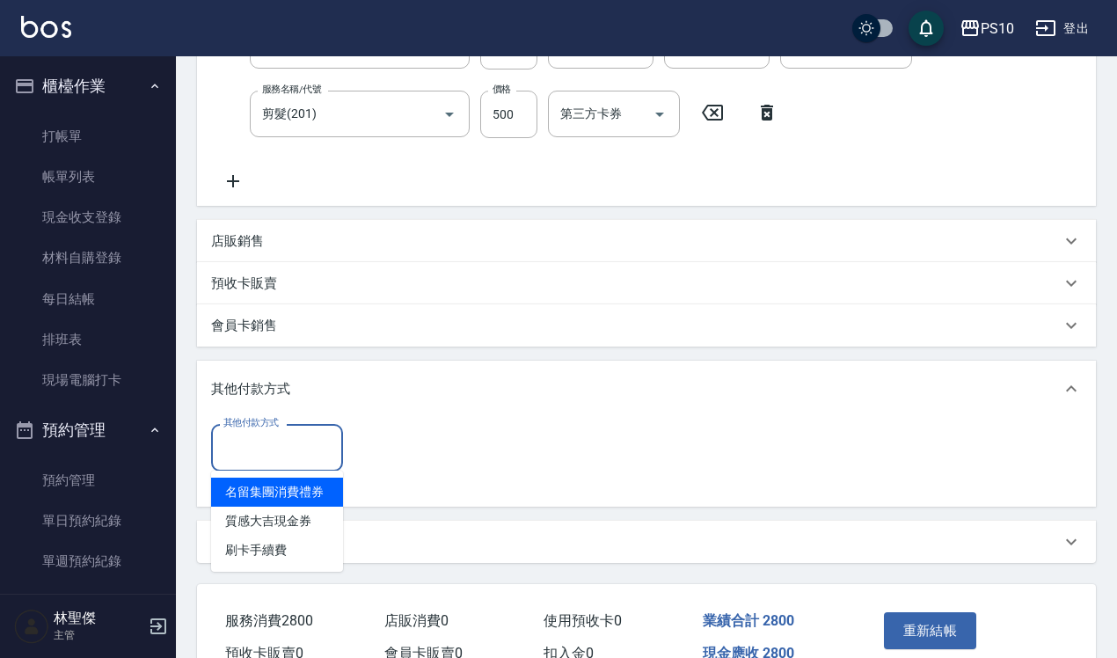
click at [301, 449] on input "其他付款方式" at bounding box center [277, 447] width 116 height 31
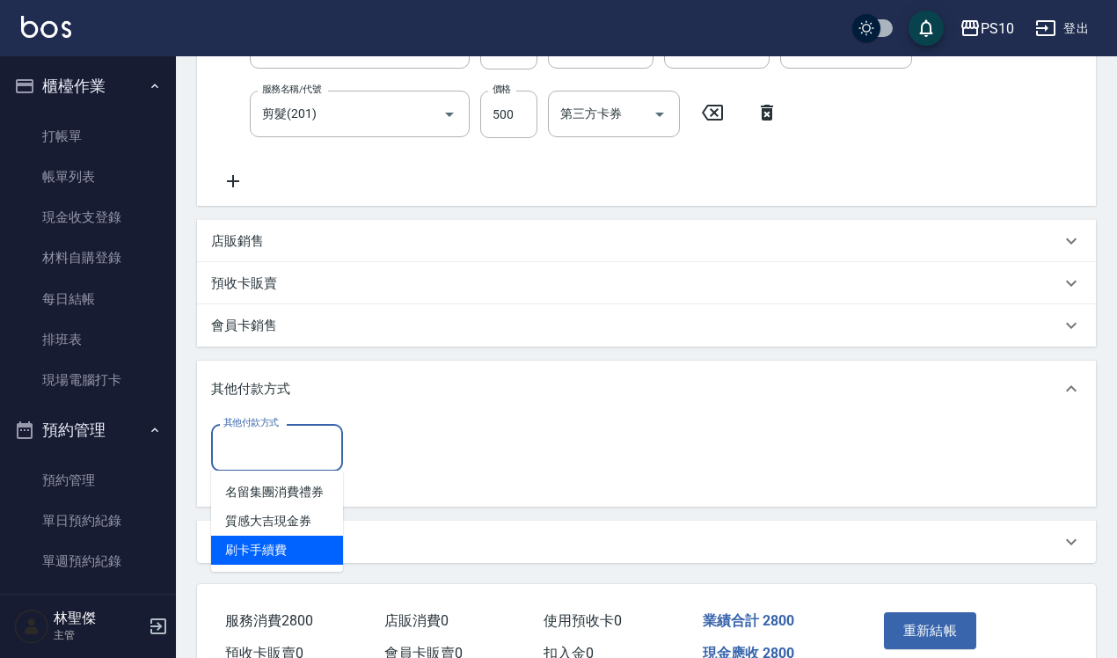
click at [324, 551] on span "刷卡手續費" at bounding box center [277, 550] width 132 height 29
type input "刷卡手續費"
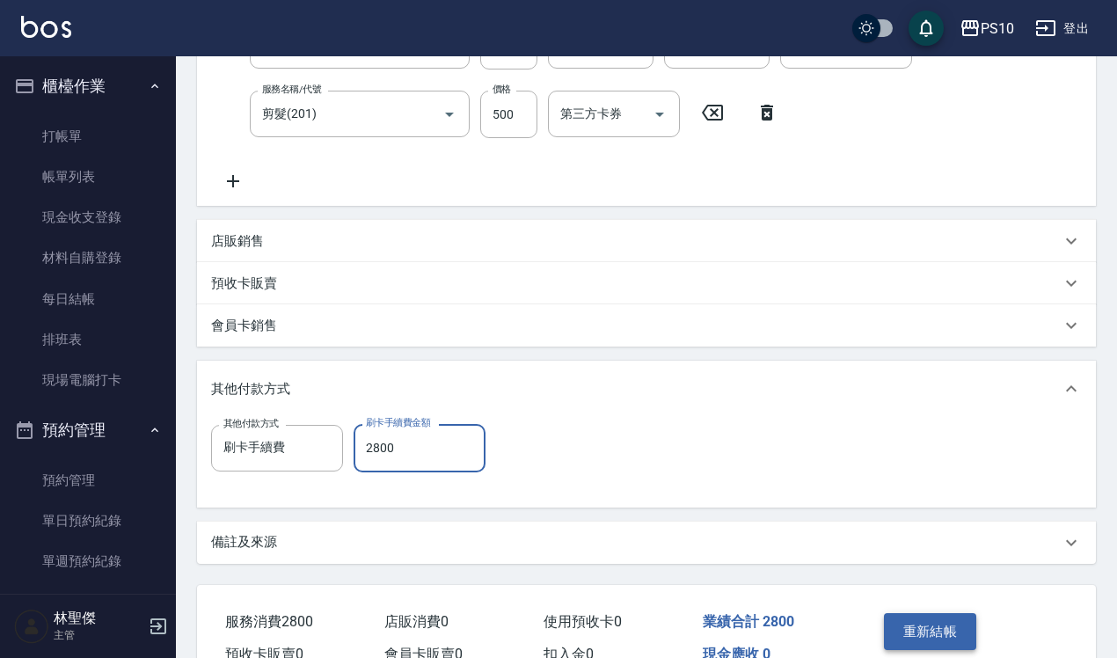
type input "2800"
click at [934, 630] on button "重新結帳" at bounding box center [930, 631] width 93 height 37
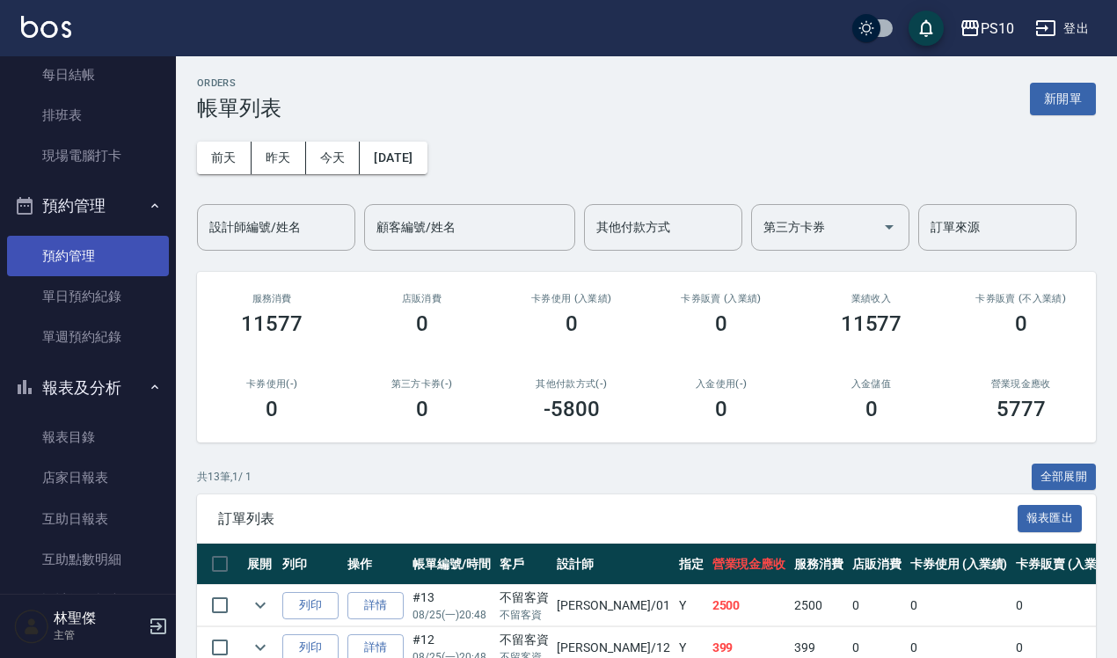
scroll to position [330, 0]
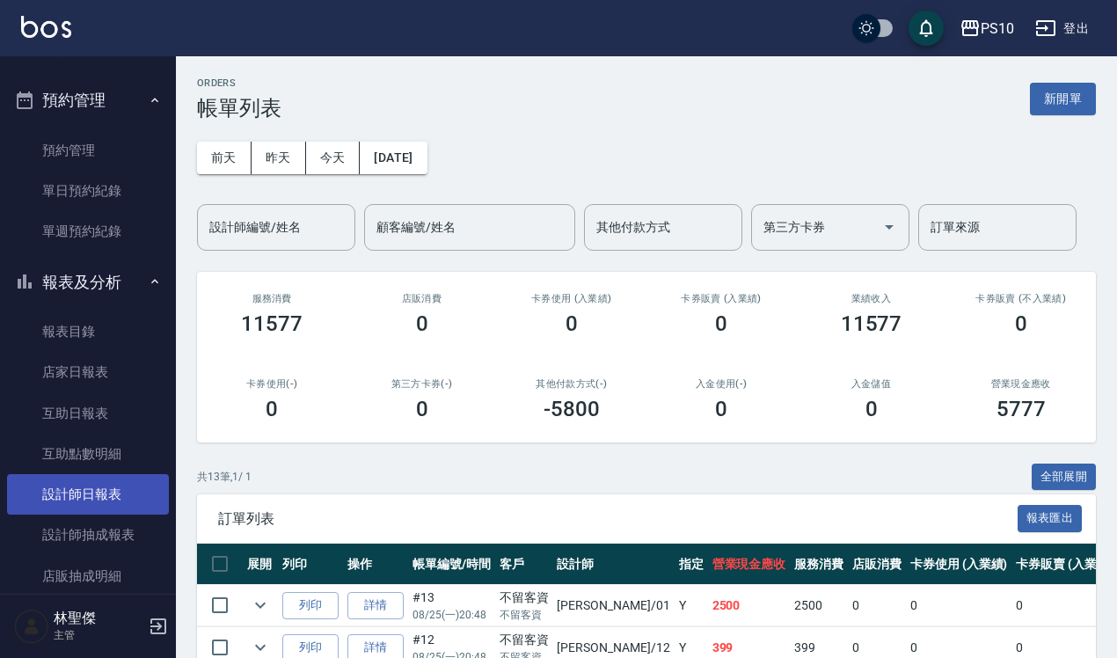
click at [121, 485] on link "設計師日報表" at bounding box center [88, 494] width 162 height 40
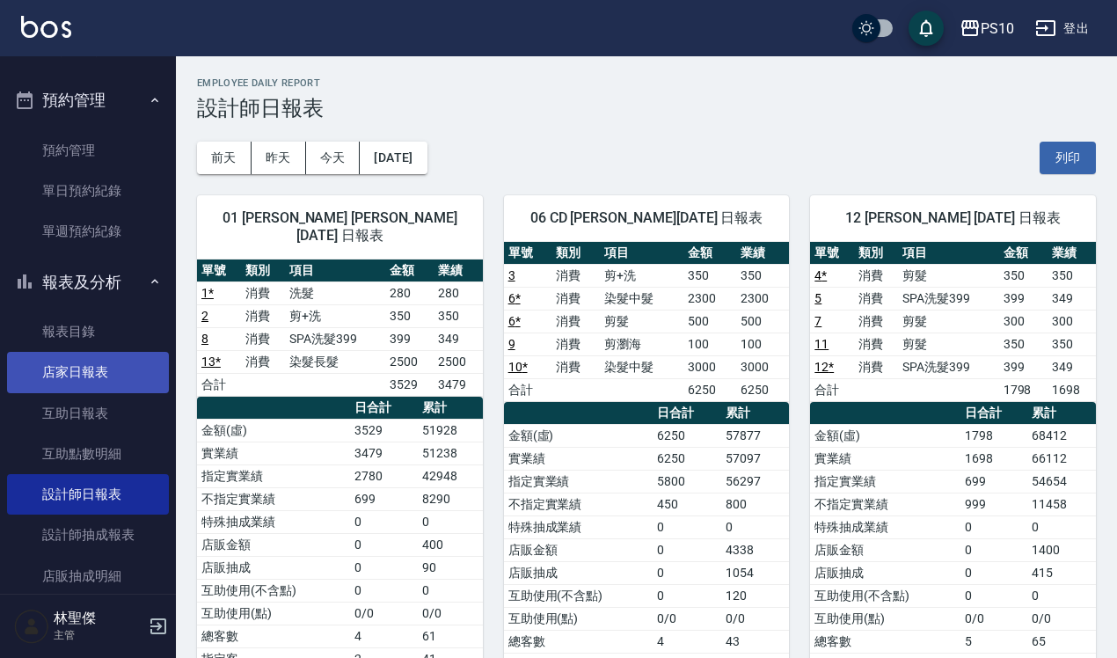
click at [116, 380] on link "店家日報表" at bounding box center [88, 372] width 162 height 40
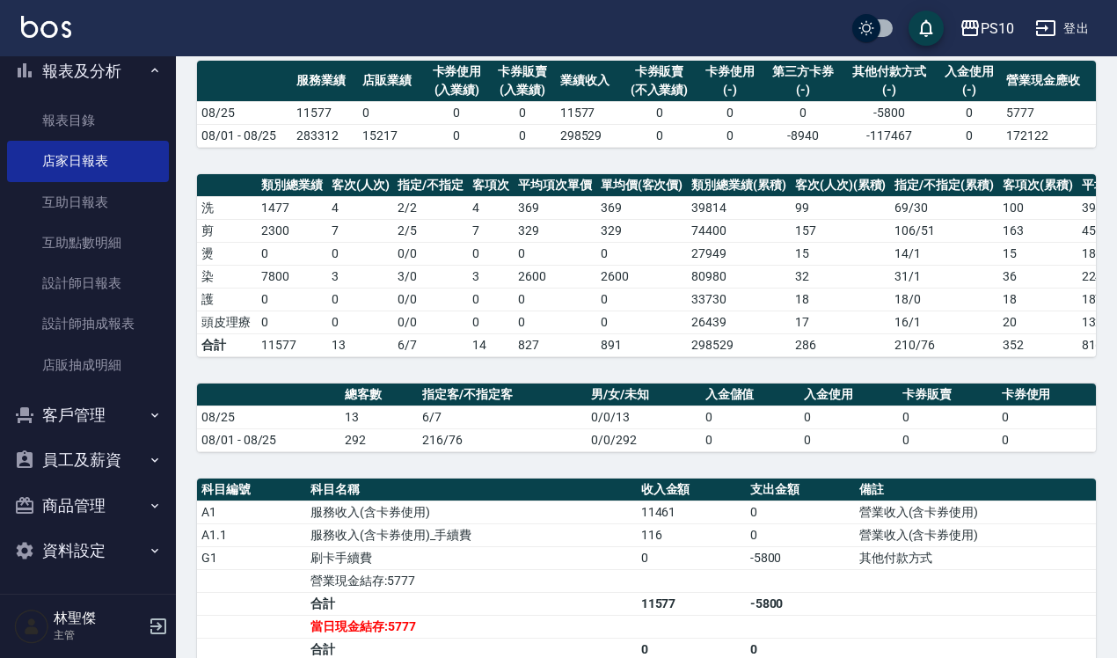
scroll to position [388, 0]
